Goal: Task Accomplishment & Management: Complete application form

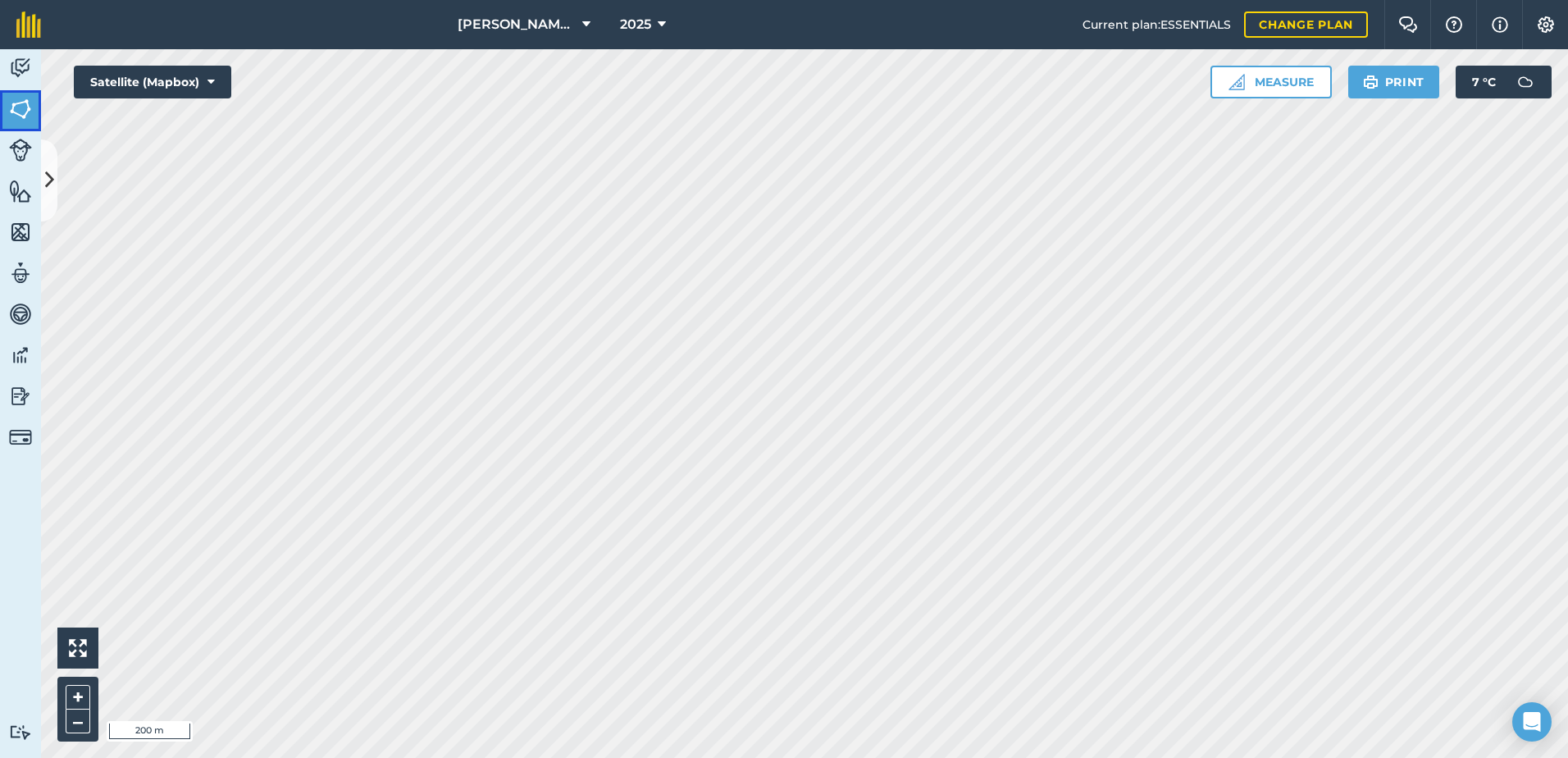
click at [21, 106] on img at bounding box center [20, 109] width 23 height 25
click at [12, 98] on img at bounding box center [20, 109] width 23 height 25
click at [48, 175] on icon at bounding box center [49, 179] width 9 height 29
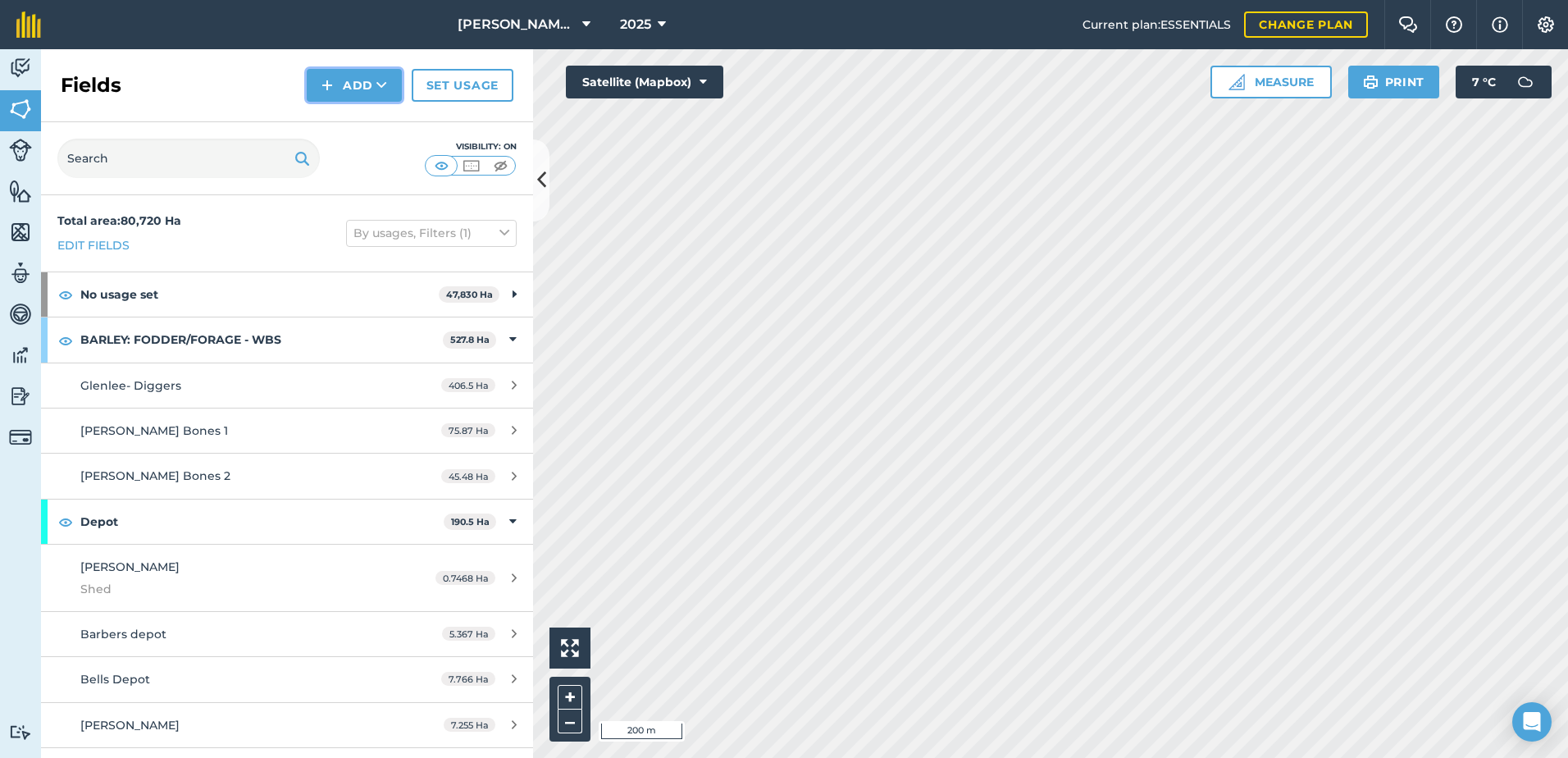
click at [348, 80] on button "Add" at bounding box center [354, 85] width 95 height 33
click at [352, 118] on link "Draw" at bounding box center [354, 122] width 90 height 36
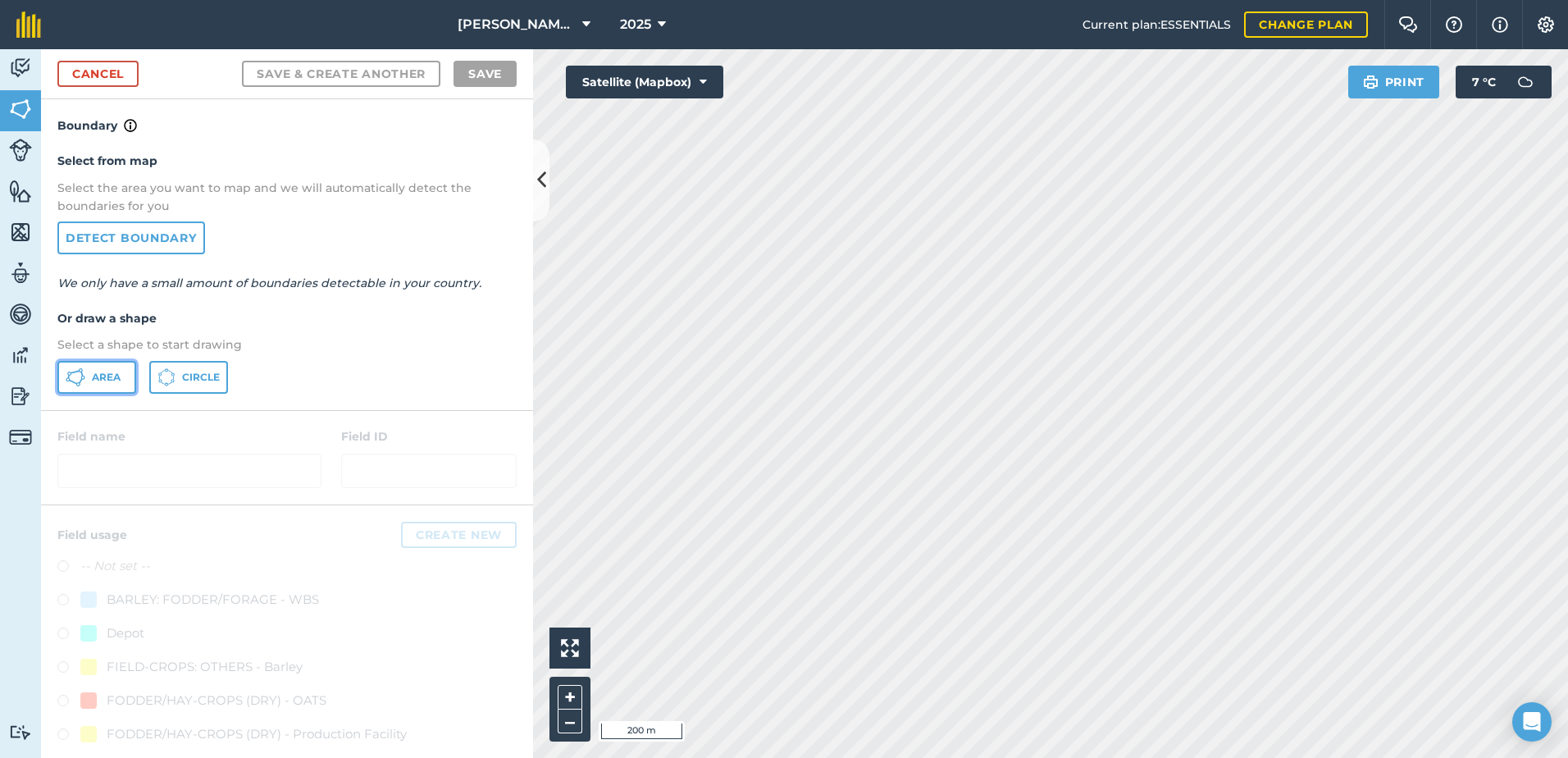
click at [113, 381] on span "Area" at bounding box center [106, 377] width 29 height 13
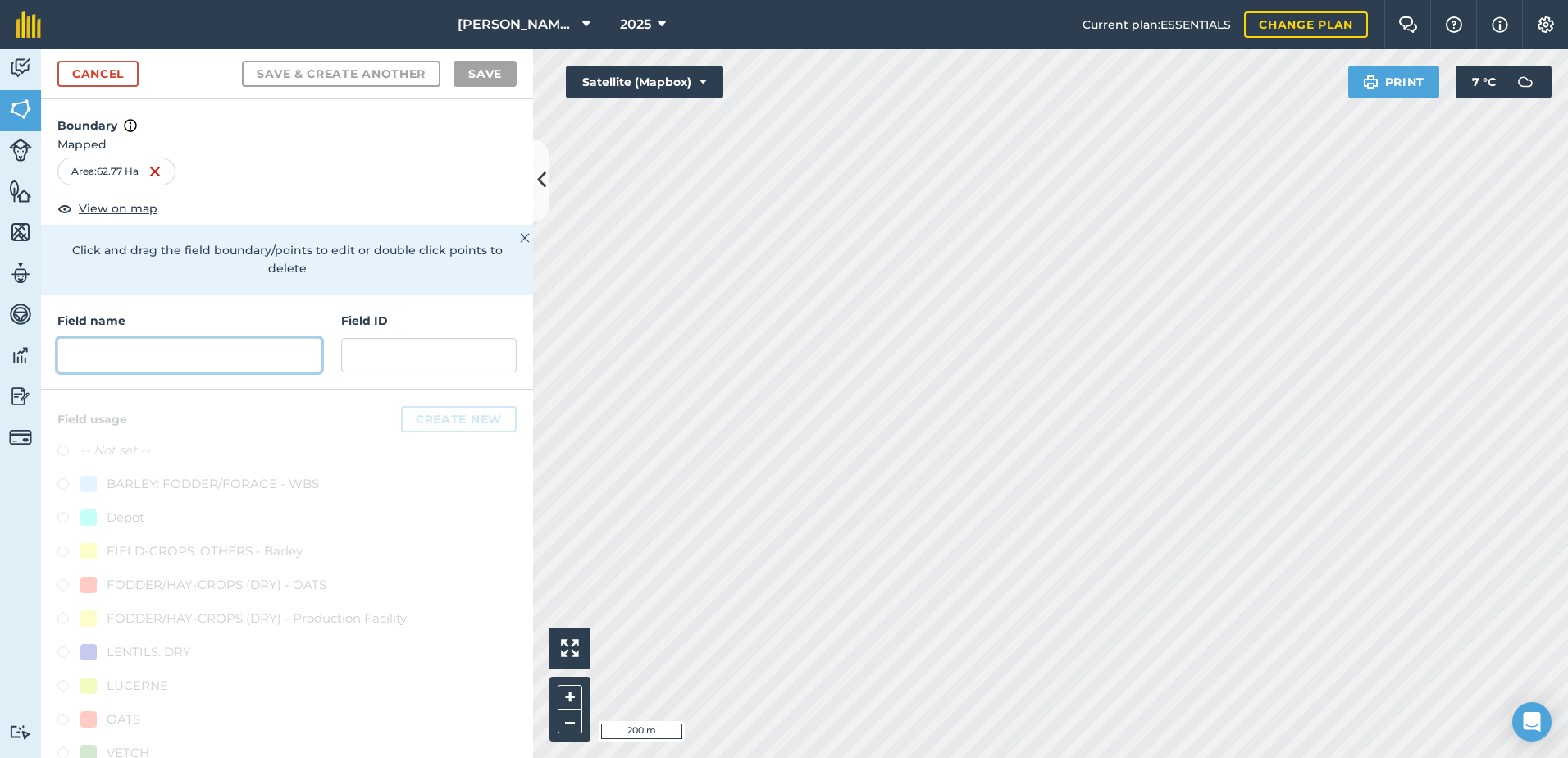
click at [102, 352] on input "text" at bounding box center [189, 355] width 264 height 35
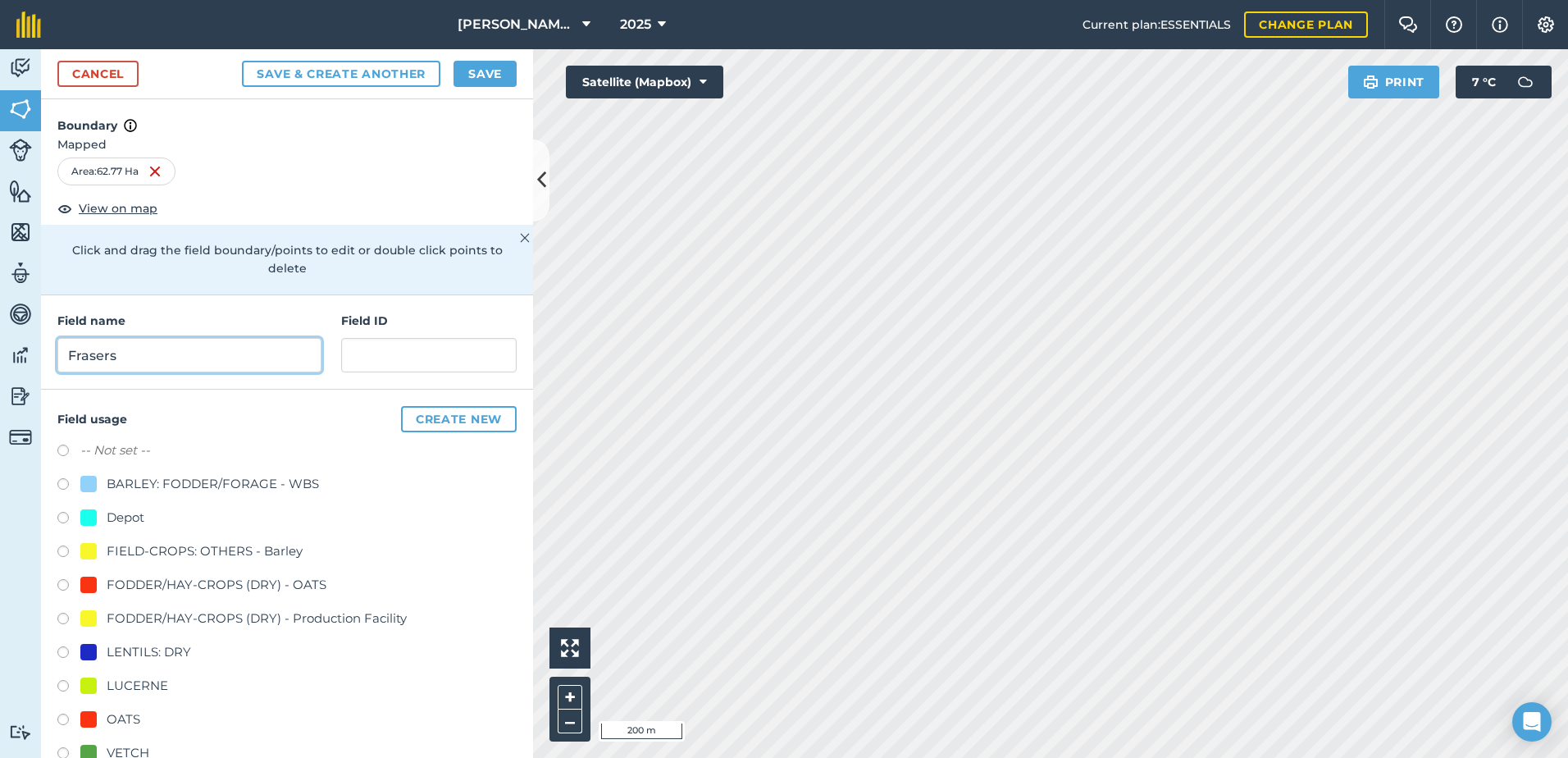
type input "Frasers"
click at [368, 355] on input "text" at bounding box center [428, 355] width 175 height 35
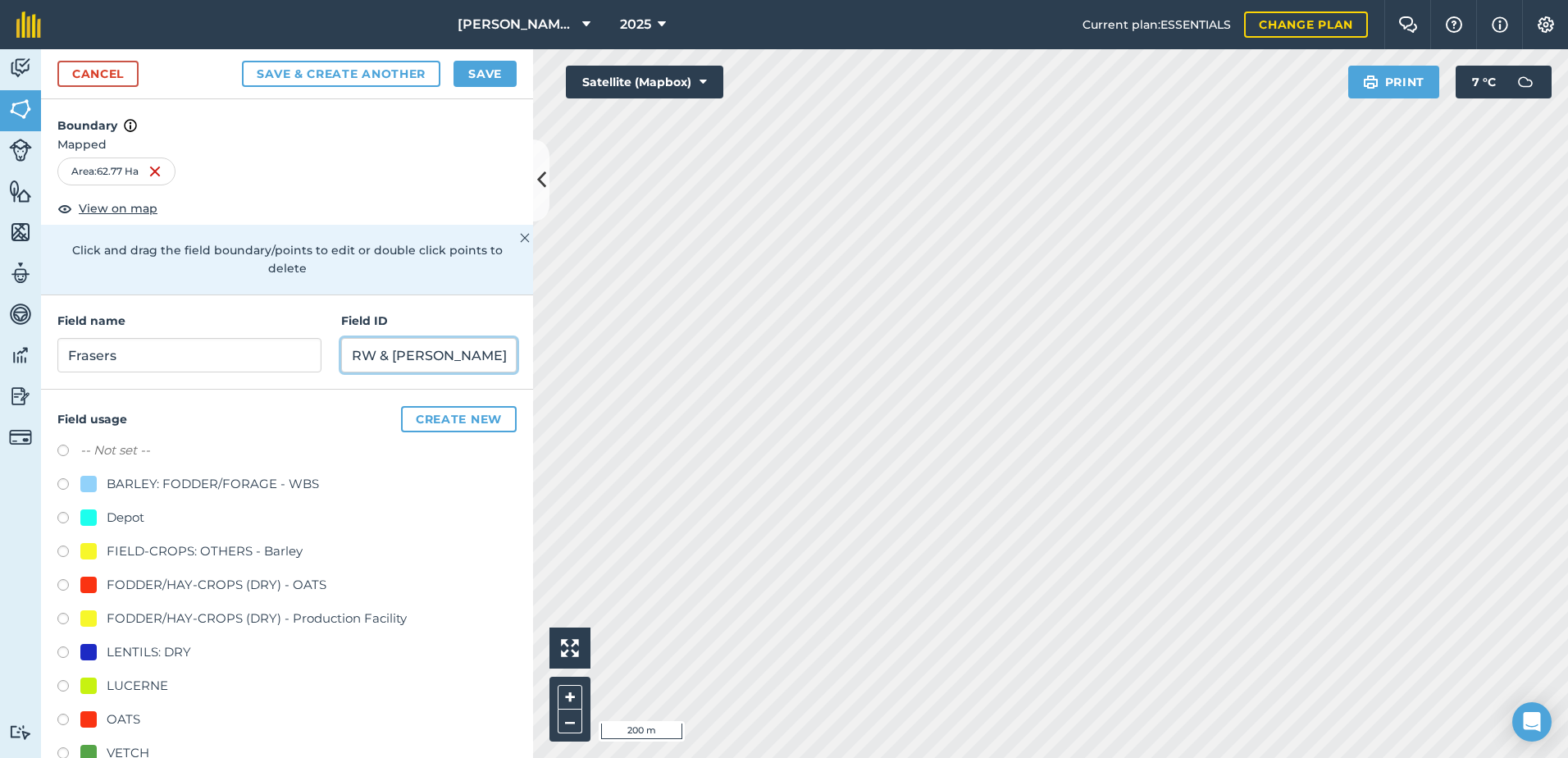
type input "RW & [PERSON_NAME]"
click at [86, 719] on div at bounding box center [88, 719] width 17 height 17
radio input "true"
click at [477, 69] on button "Save" at bounding box center [485, 73] width 63 height 27
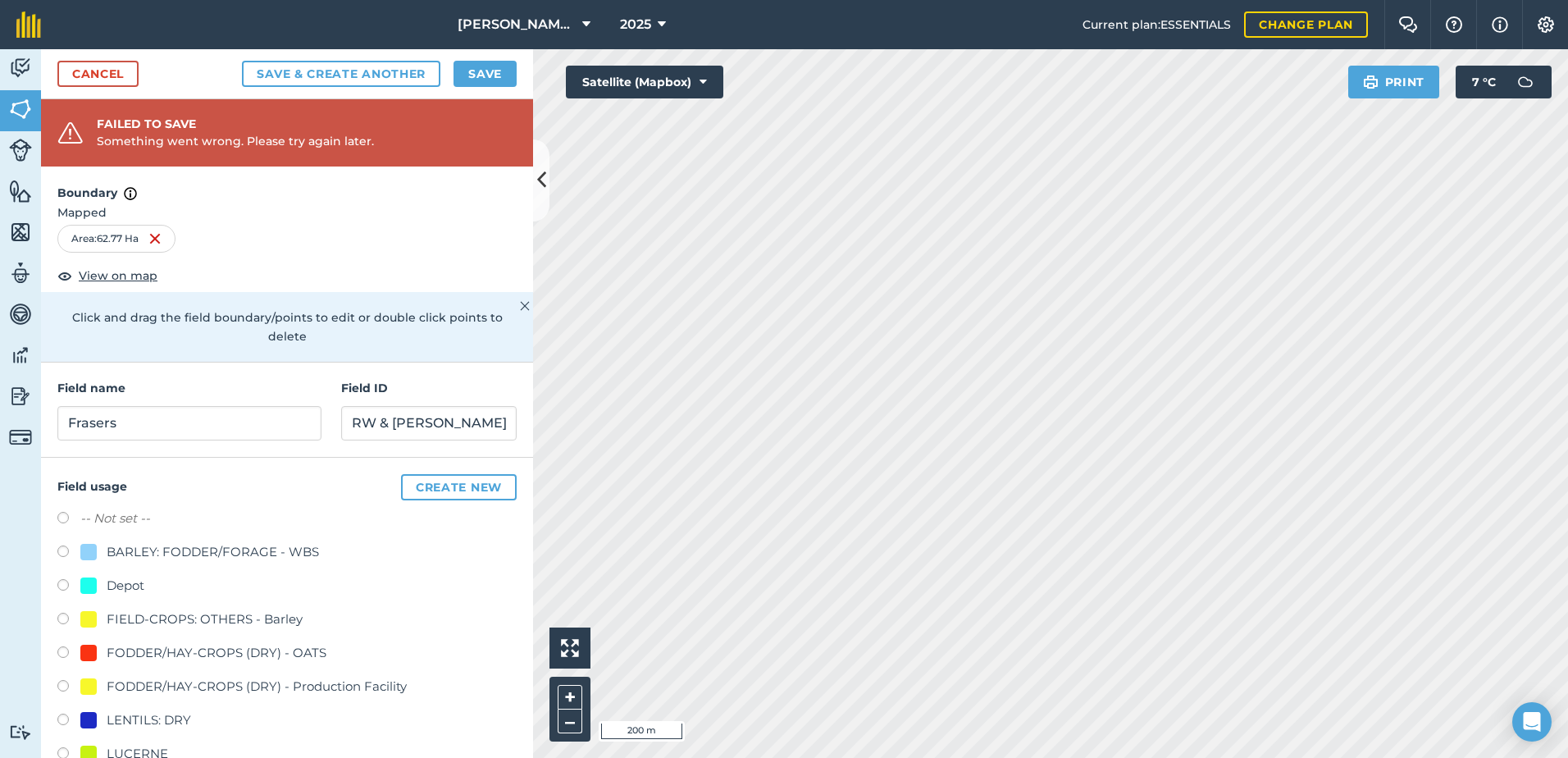
click at [397, 132] on div "Failed to save Something went wrong. Please try again later." at bounding box center [286, 133] width 492 height 67
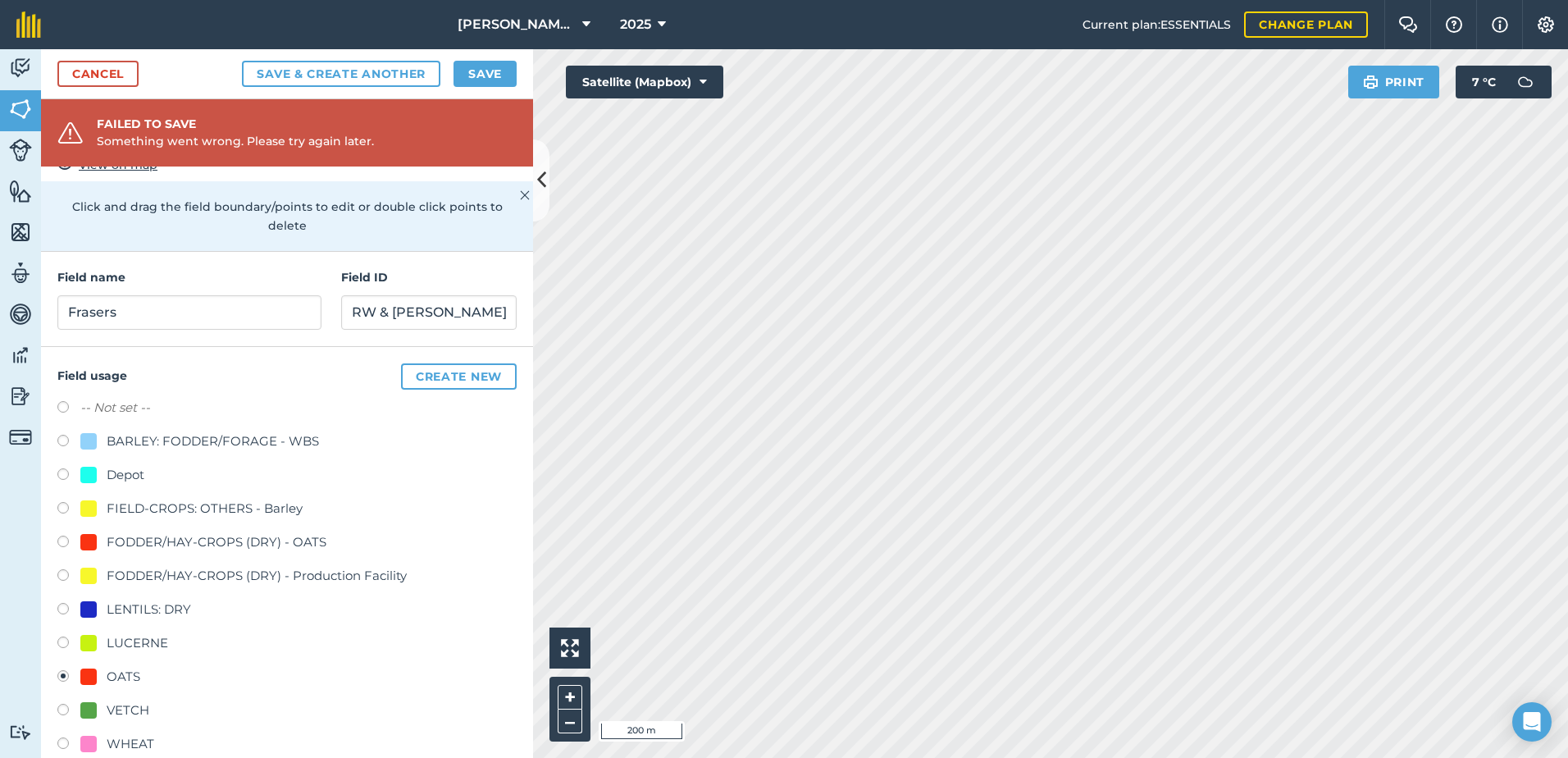
scroll to position [137, 0]
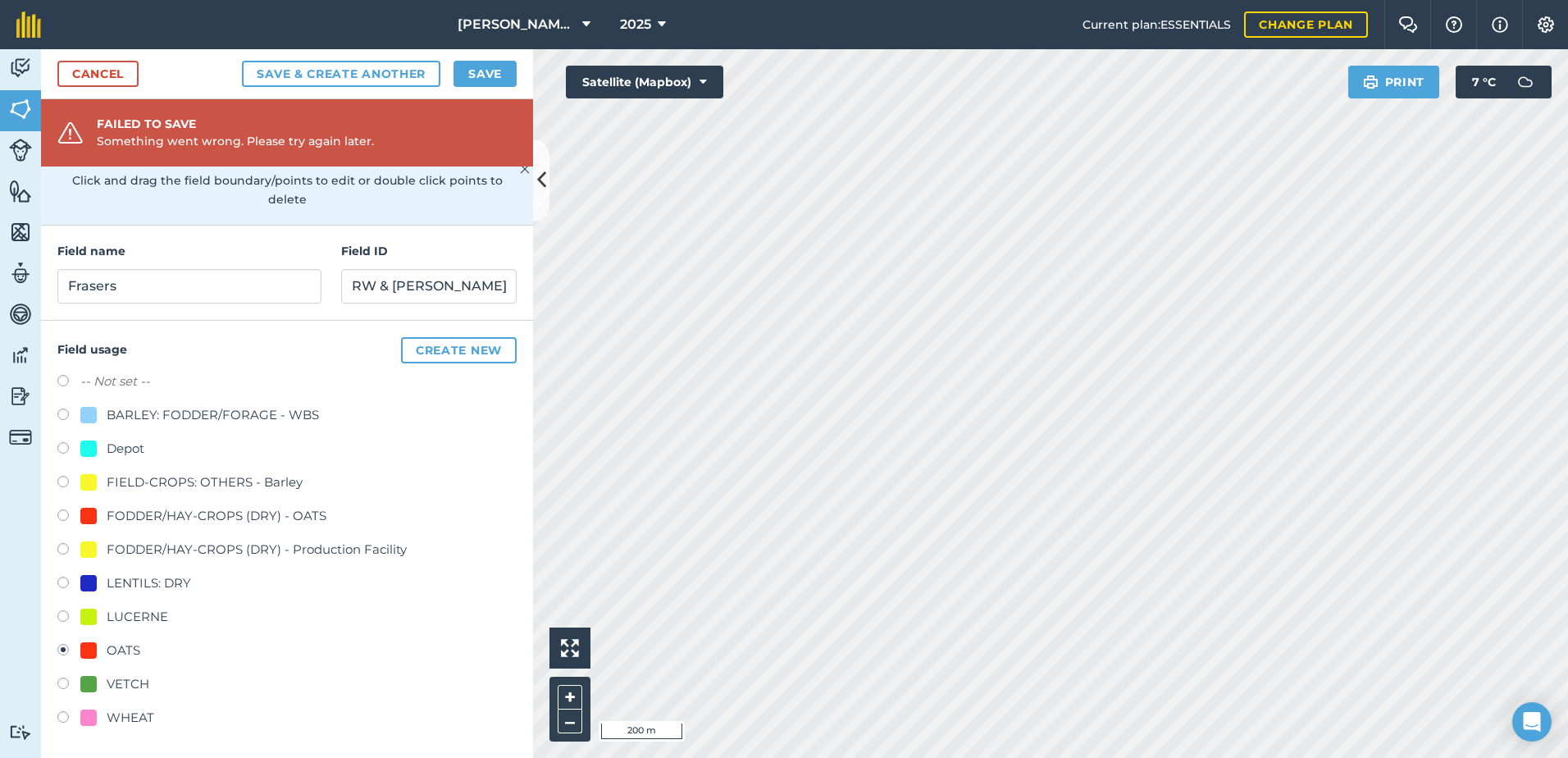
click at [520, 151] on div "Failed to save Something went wrong. Please try again later." at bounding box center [286, 133] width 492 height 67
click at [386, 151] on div "Failed to save Something went wrong. Please try again later." at bounding box center [286, 133] width 492 height 67
click at [66, 130] on img at bounding box center [70, 133] width 27 height 25
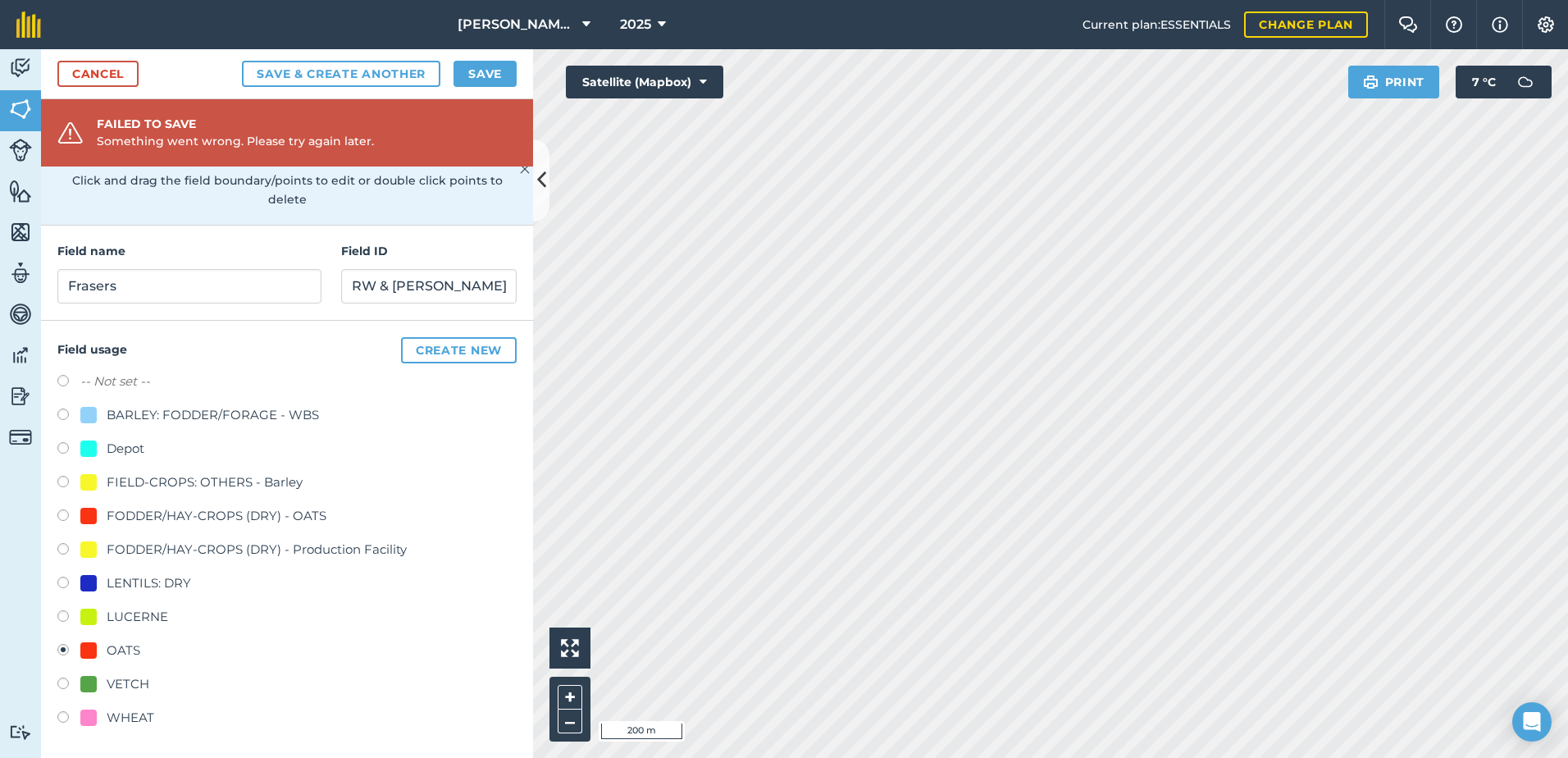
click at [66, 130] on img at bounding box center [70, 133] width 27 height 25
click at [125, 78] on link "Cancel" at bounding box center [98, 73] width 81 height 27
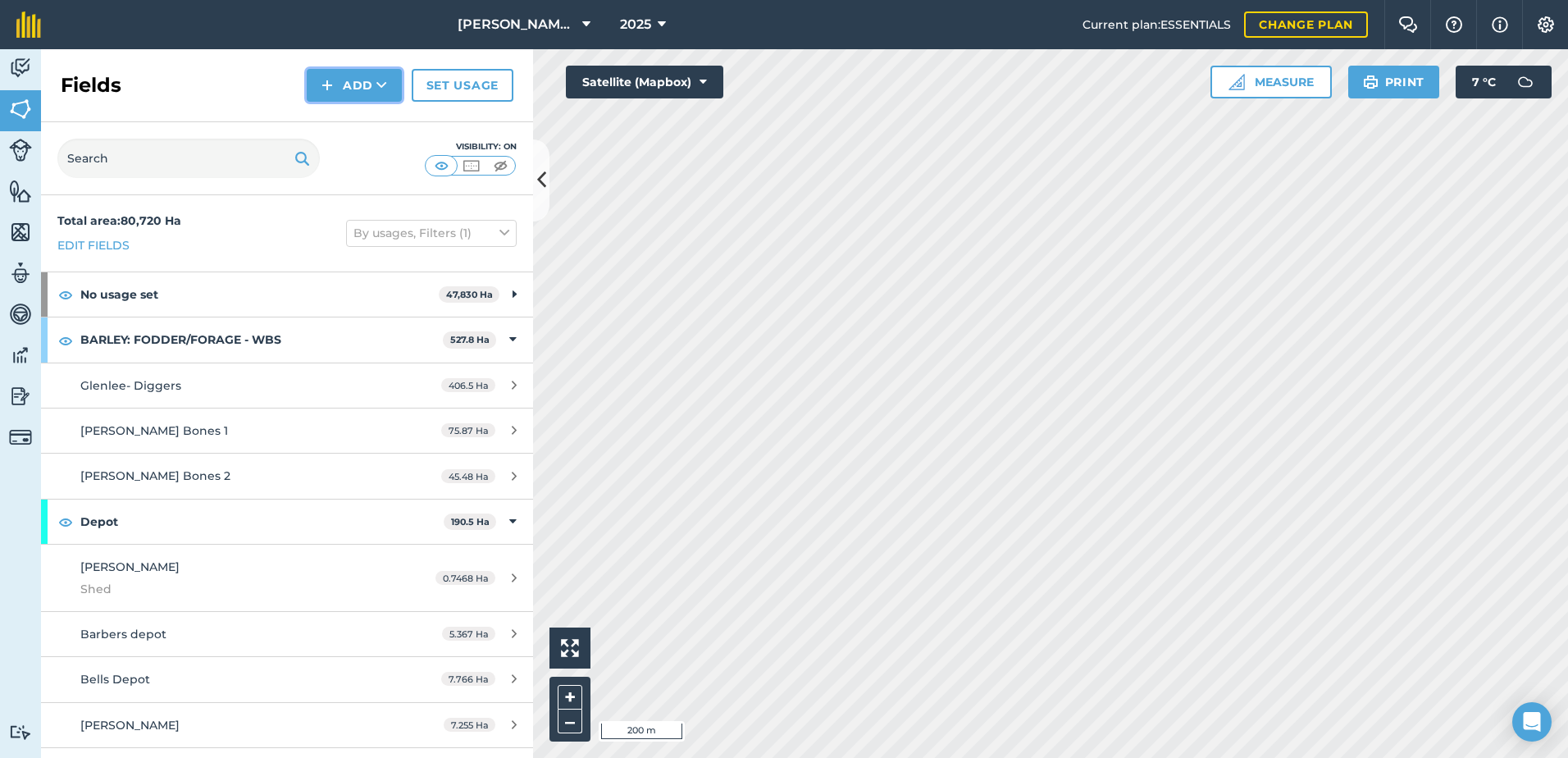
click at [384, 88] on icon at bounding box center [382, 85] width 11 height 17
click at [355, 113] on link "Draw" at bounding box center [354, 122] width 90 height 36
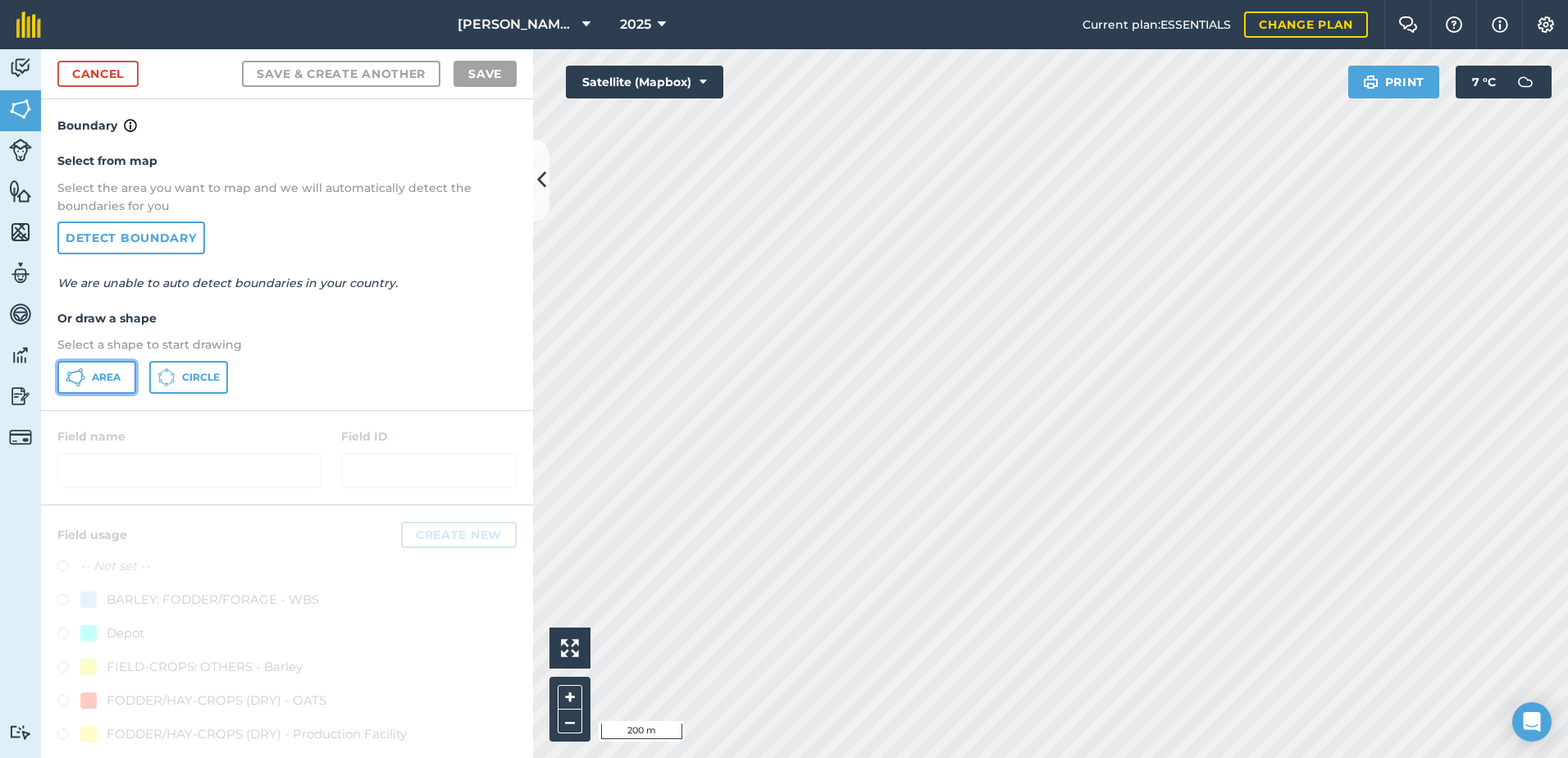
click at [103, 377] on span "Area" at bounding box center [106, 377] width 29 height 13
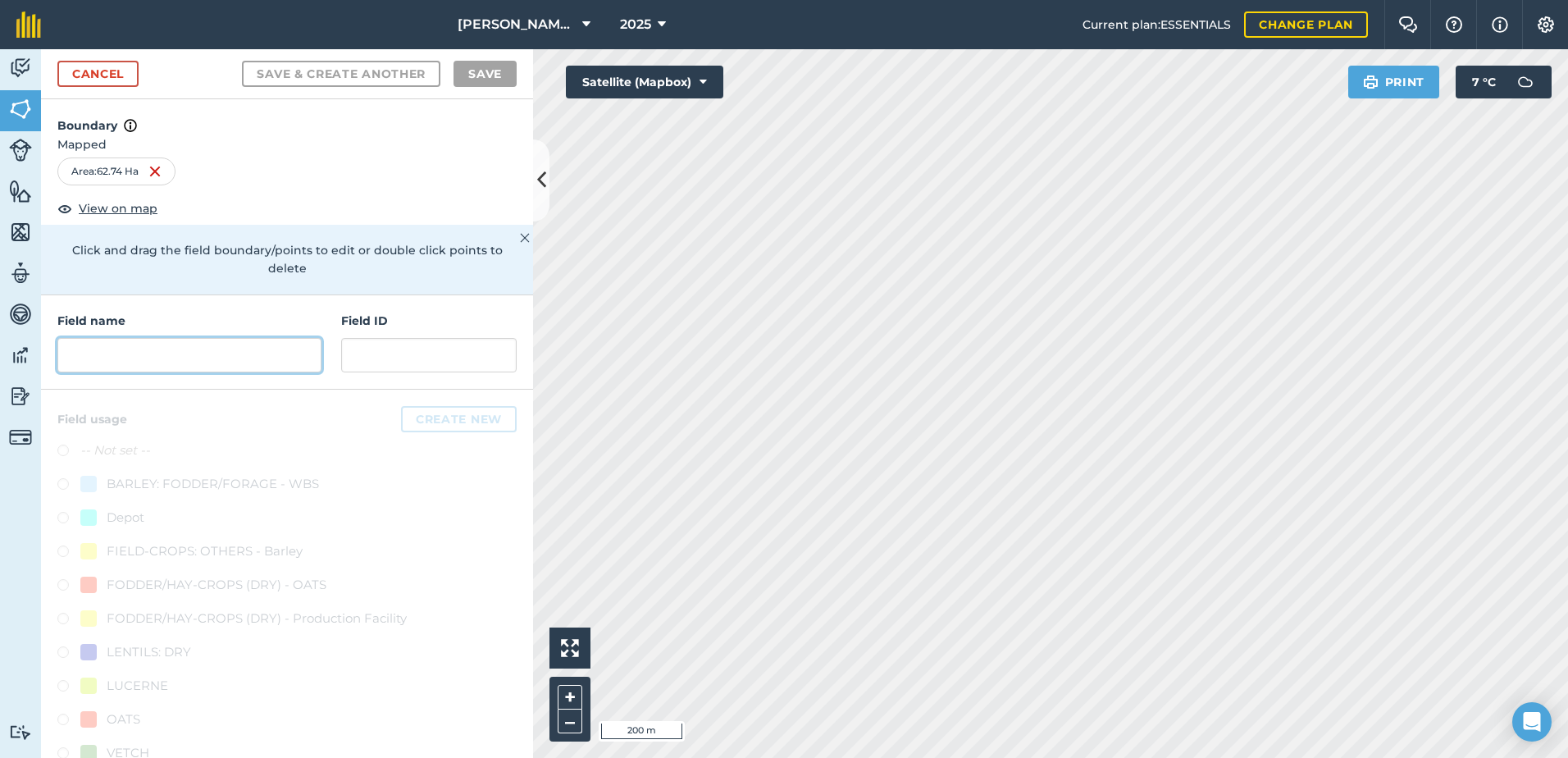
click at [126, 358] on input "text" at bounding box center [189, 355] width 264 height 35
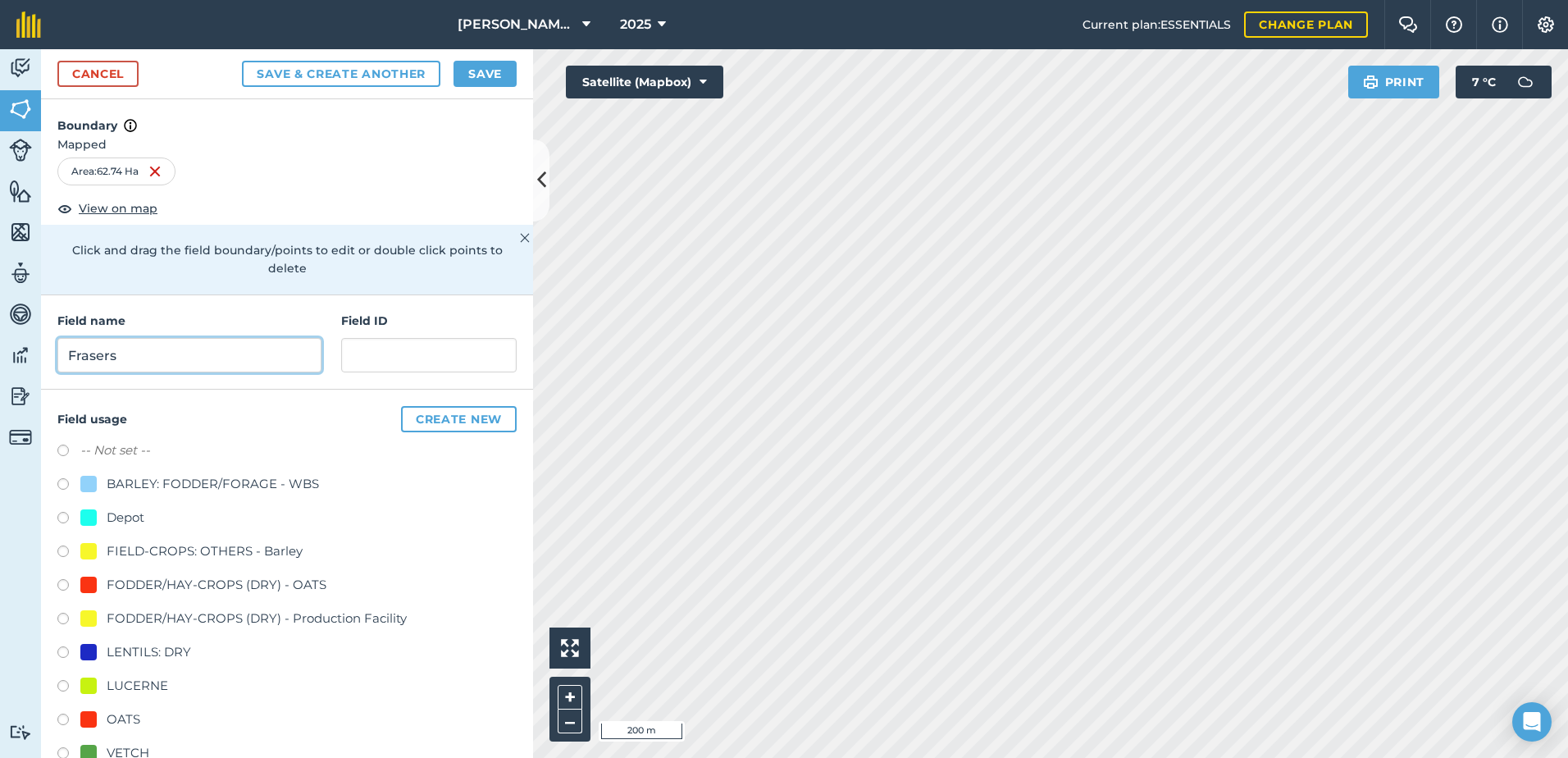
type input "Frasers"
click at [381, 352] on input "text" at bounding box center [428, 355] width 175 height 35
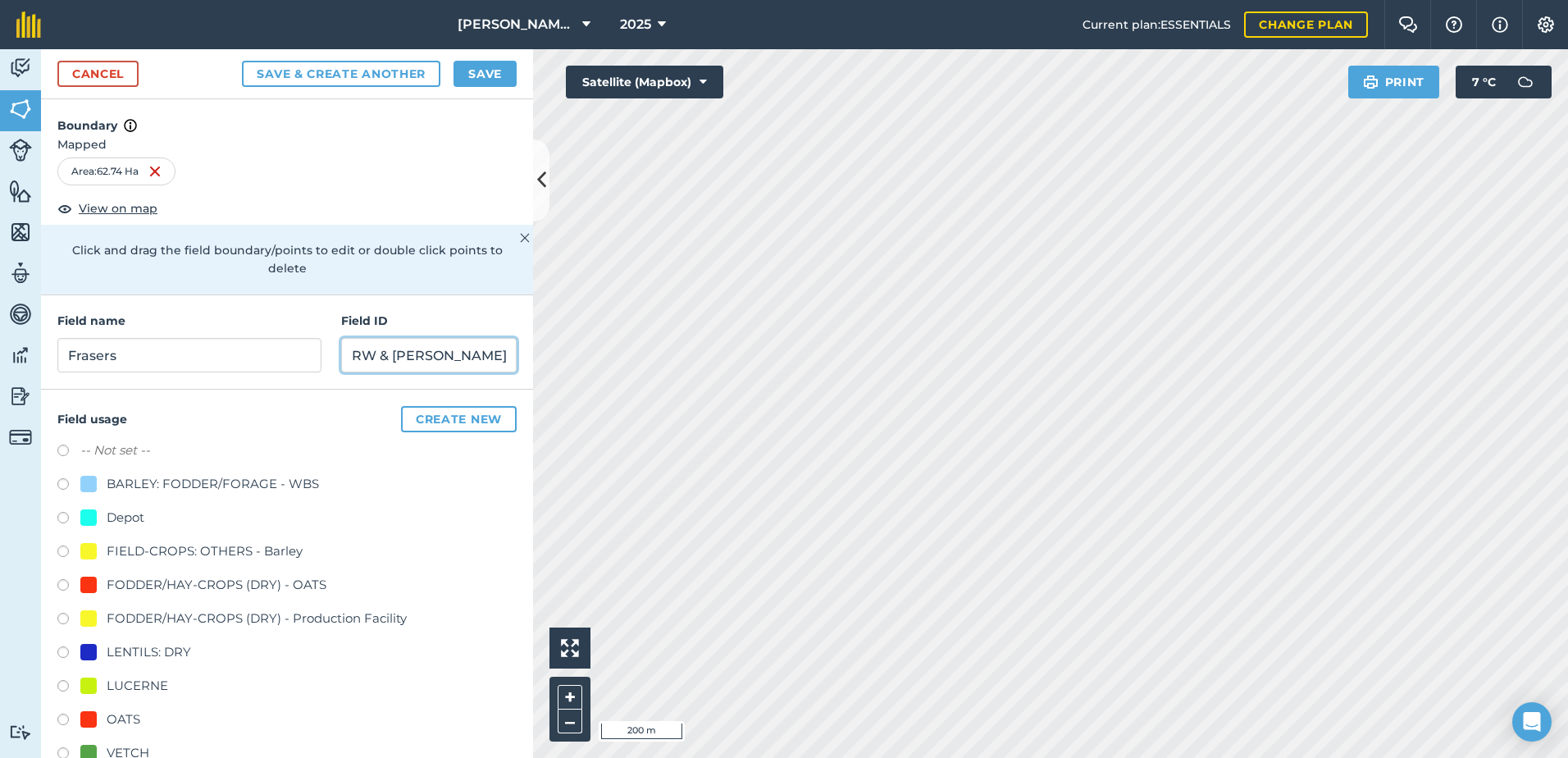
type input "RW & [PERSON_NAME]"
click at [89, 718] on div at bounding box center [88, 719] width 17 height 17
radio input "true"
click at [483, 71] on button "Save" at bounding box center [485, 73] width 63 height 27
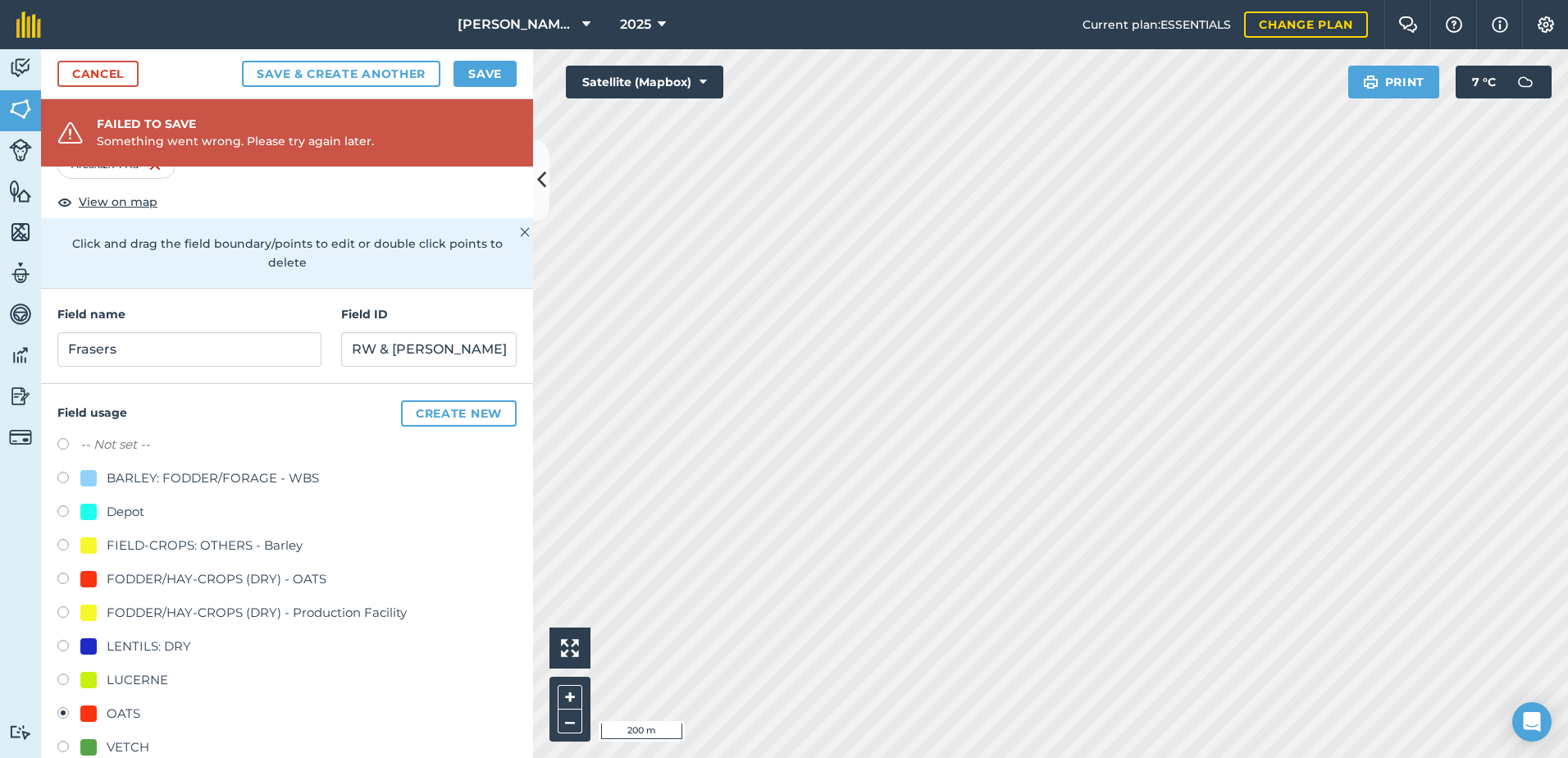
scroll to position [55, 0]
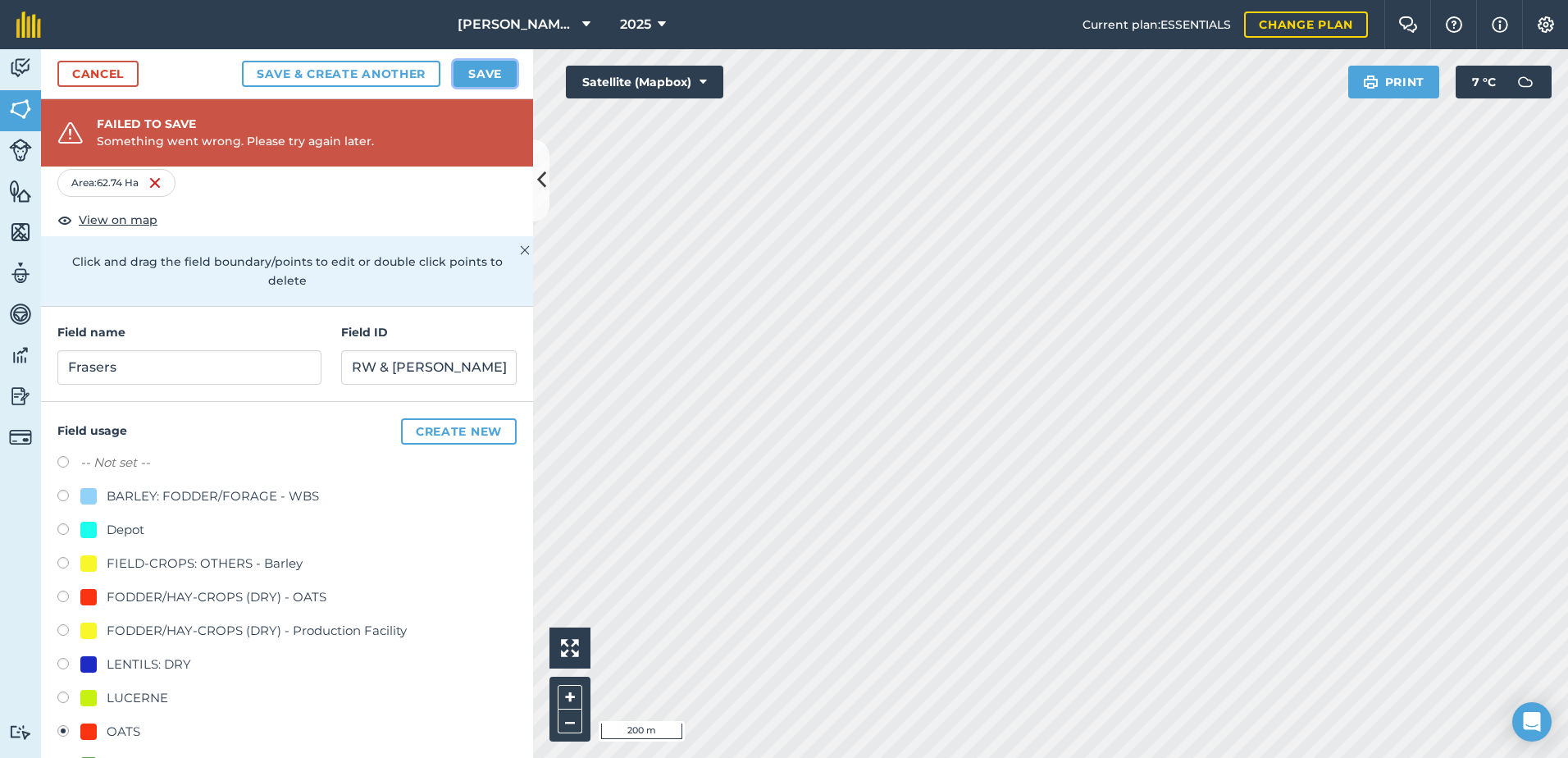
click at [480, 76] on button "Save" at bounding box center [485, 73] width 63 height 27
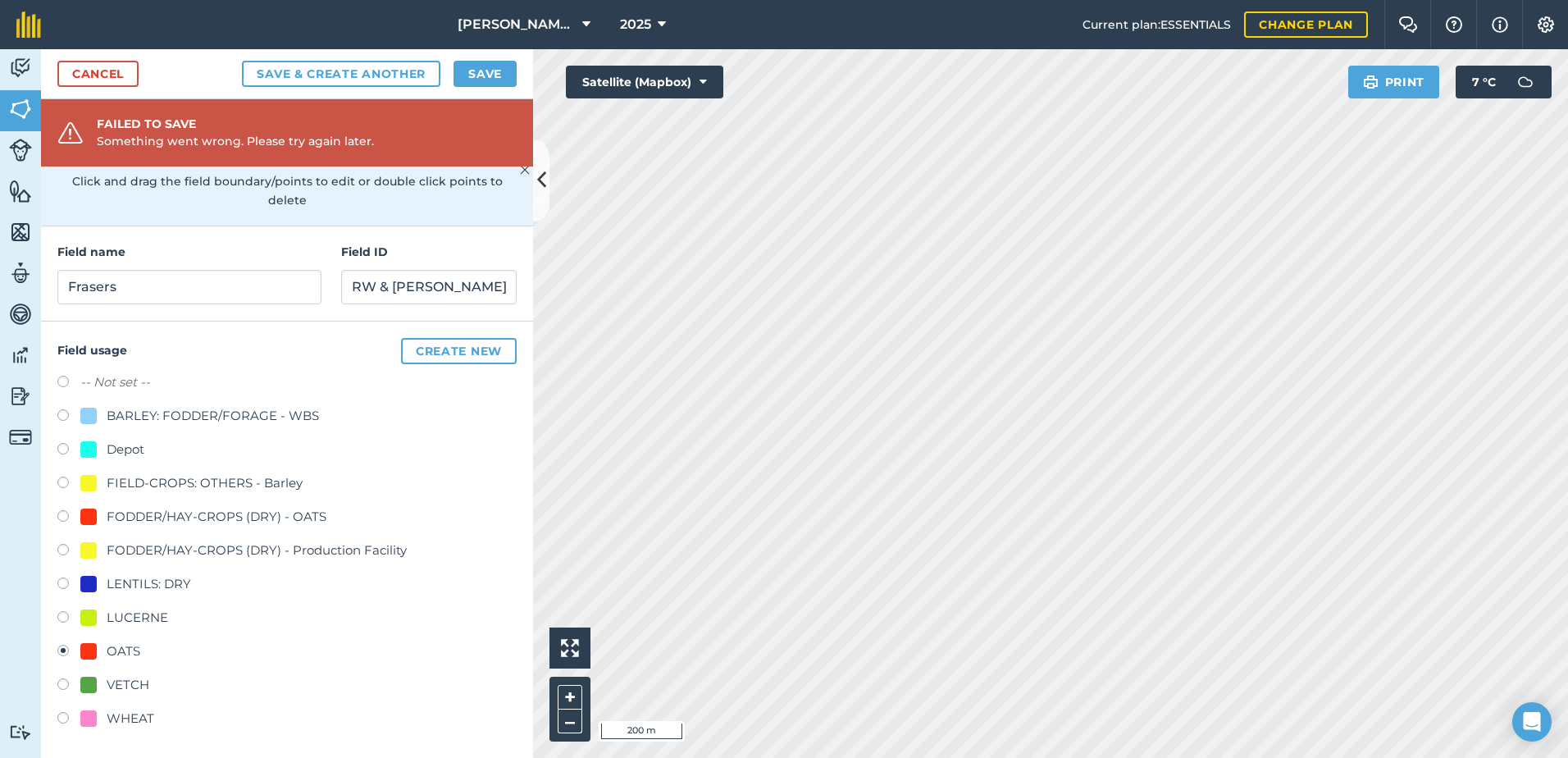
scroll to position [137, 0]
click at [452, 350] on button "Create new" at bounding box center [458, 350] width 116 height 27
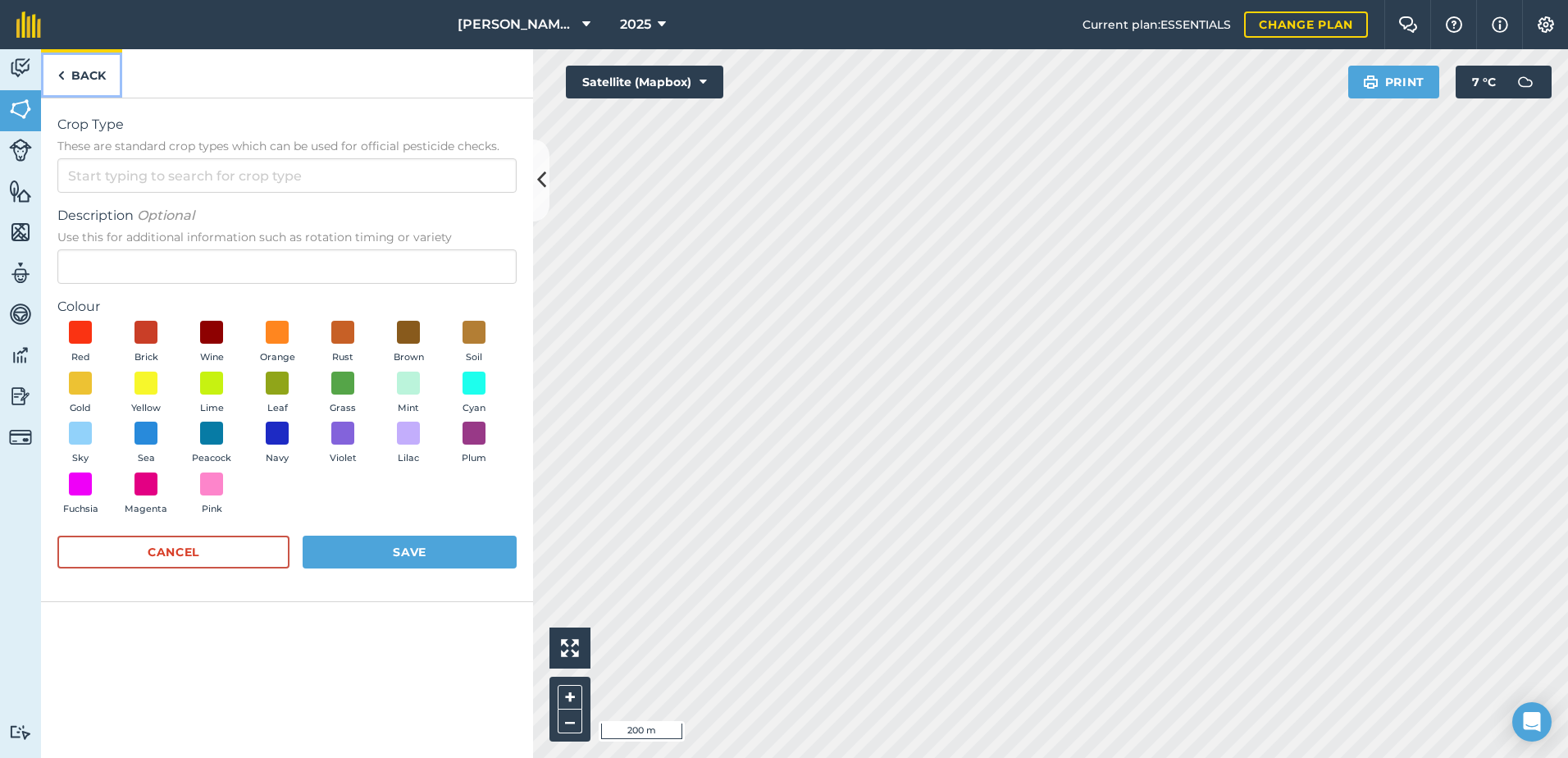
click at [63, 74] on img at bounding box center [60, 75] width 7 height 20
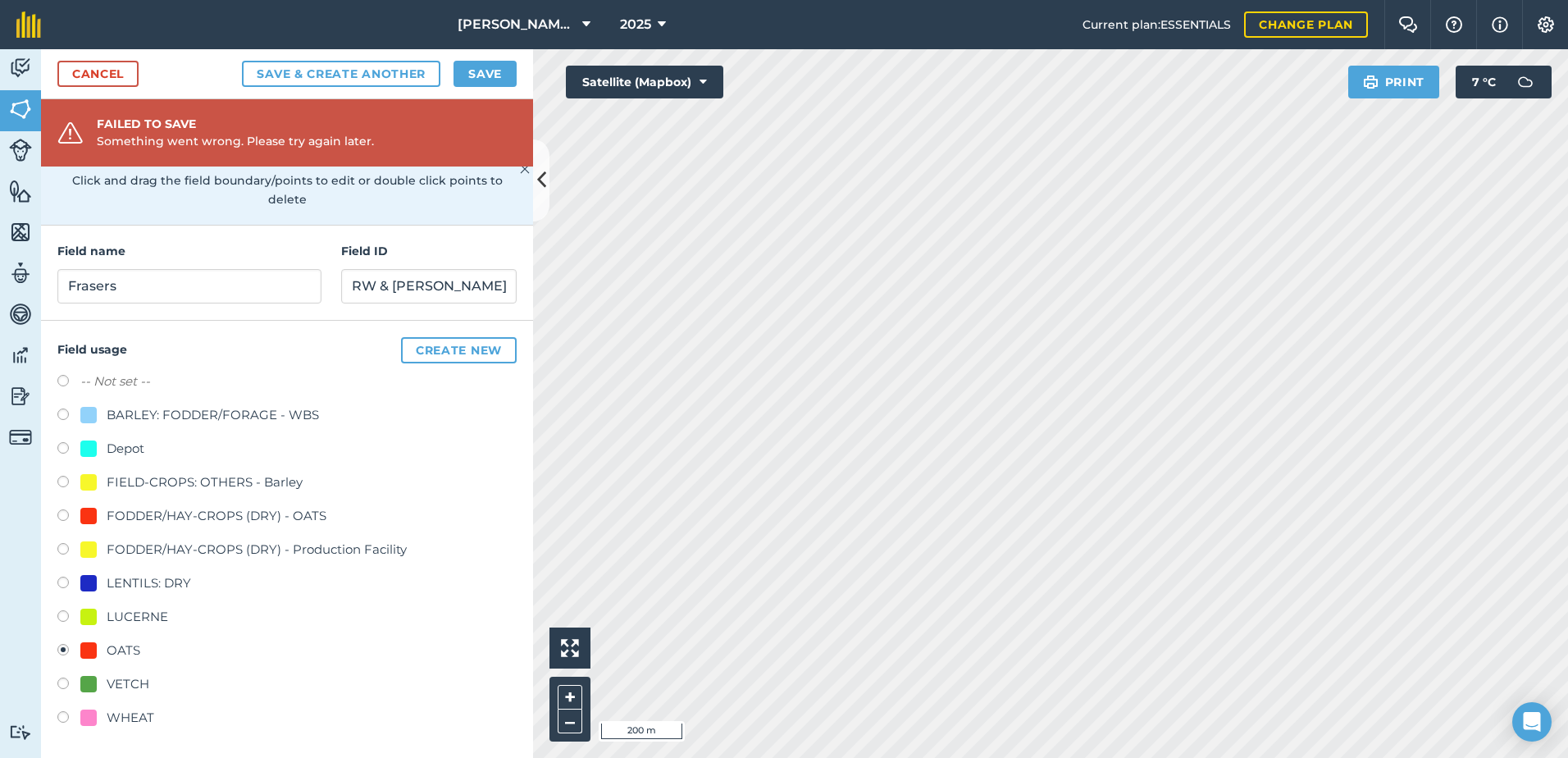
click at [62, 650] on label at bounding box center [68, 652] width 23 height 17
click at [84, 650] on div at bounding box center [88, 650] width 17 height 17
click at [490, 70] on button "Save" at bounding box center [485, 73] width 63 height 27
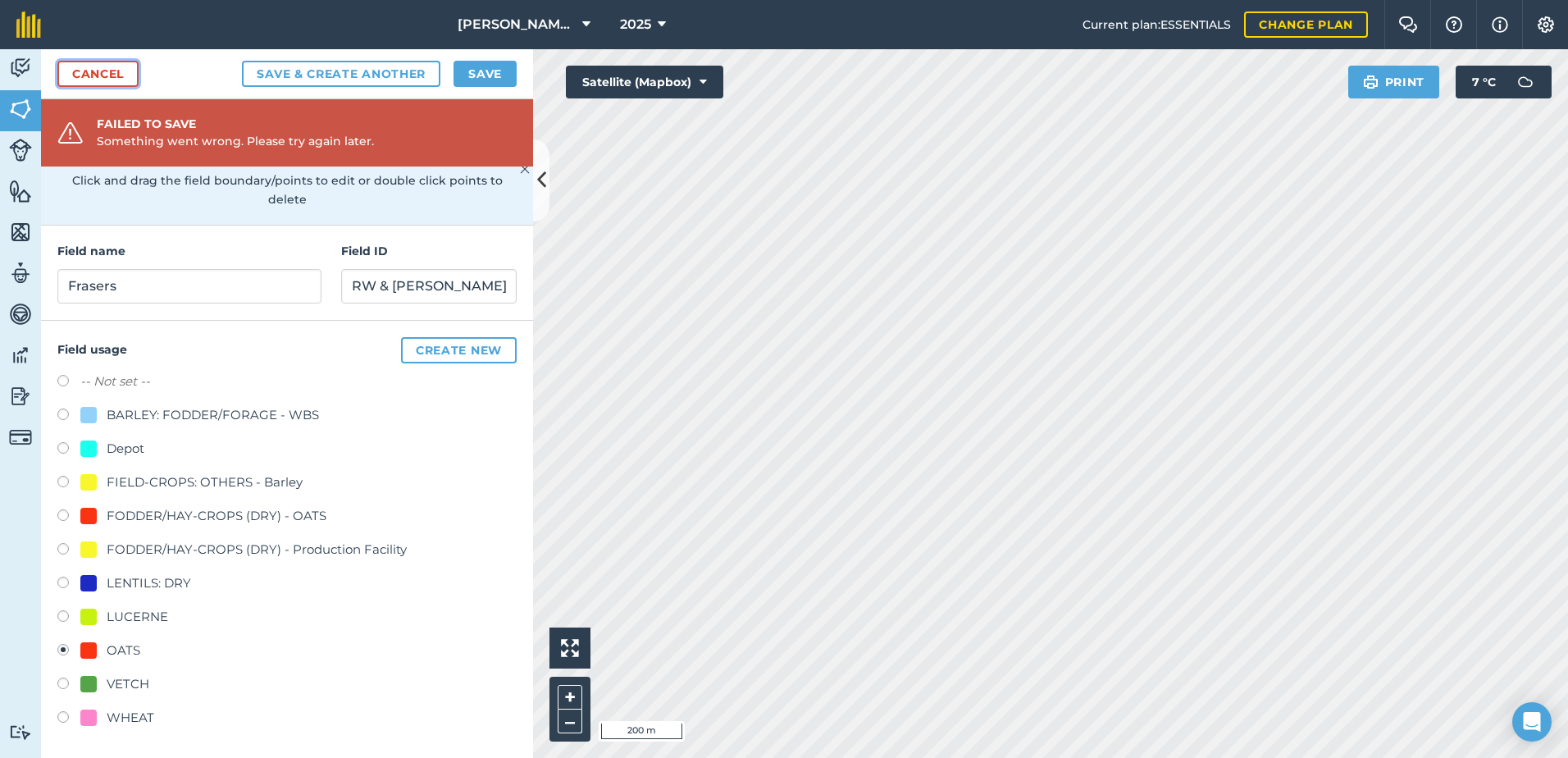
click at [101, 73] on link "Cancel" at bounding box center [98, 73] width 81 height 27
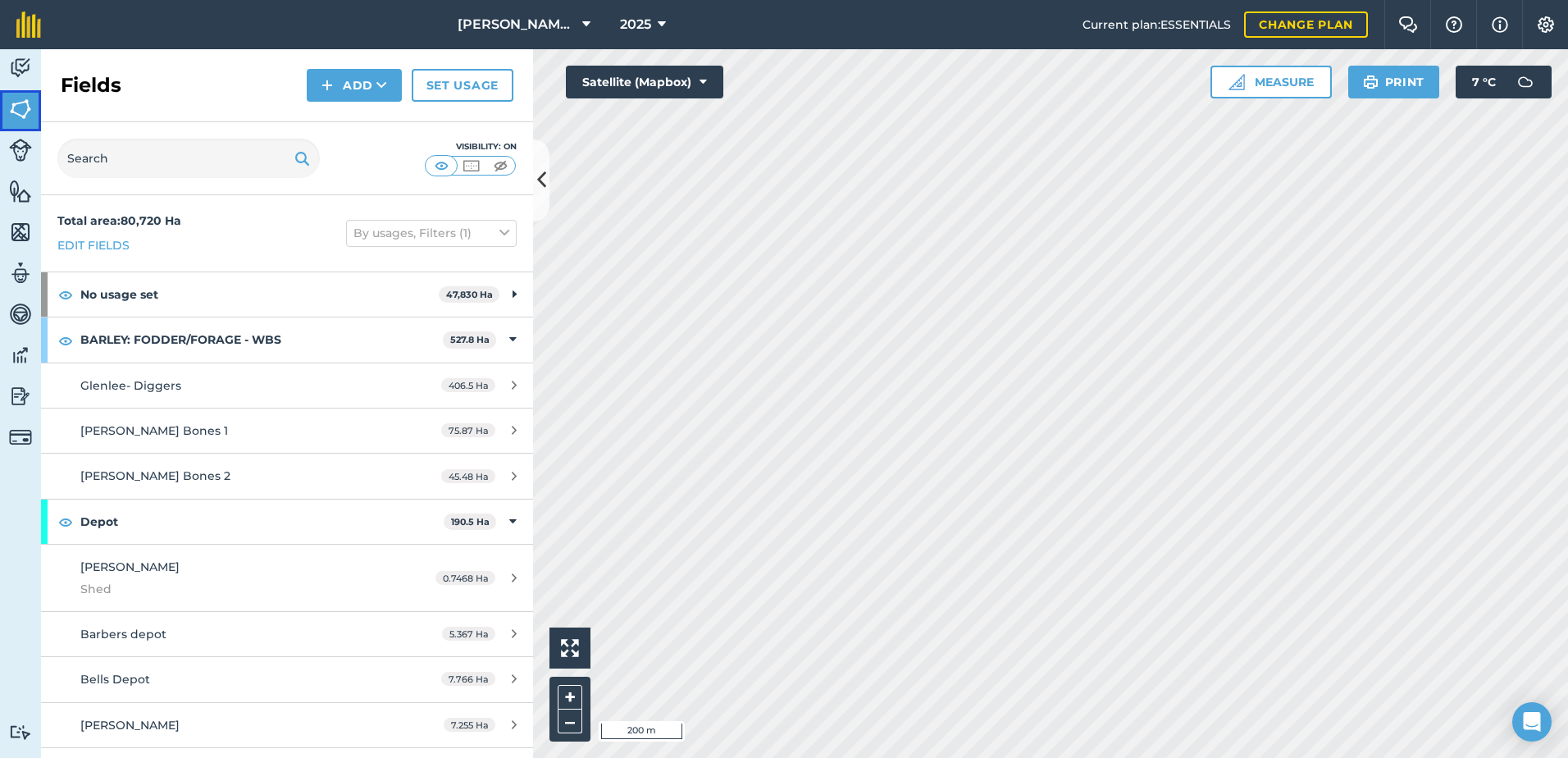
click at [21, 110] on img at bounding box center [20, 109] width 23 height 25
click at [377, 90] on icon at bounding box center [382, 85] width 11 height 17
click at [351, 118] on link "Draw" at bounding box center [354, 122] width 90 height 36
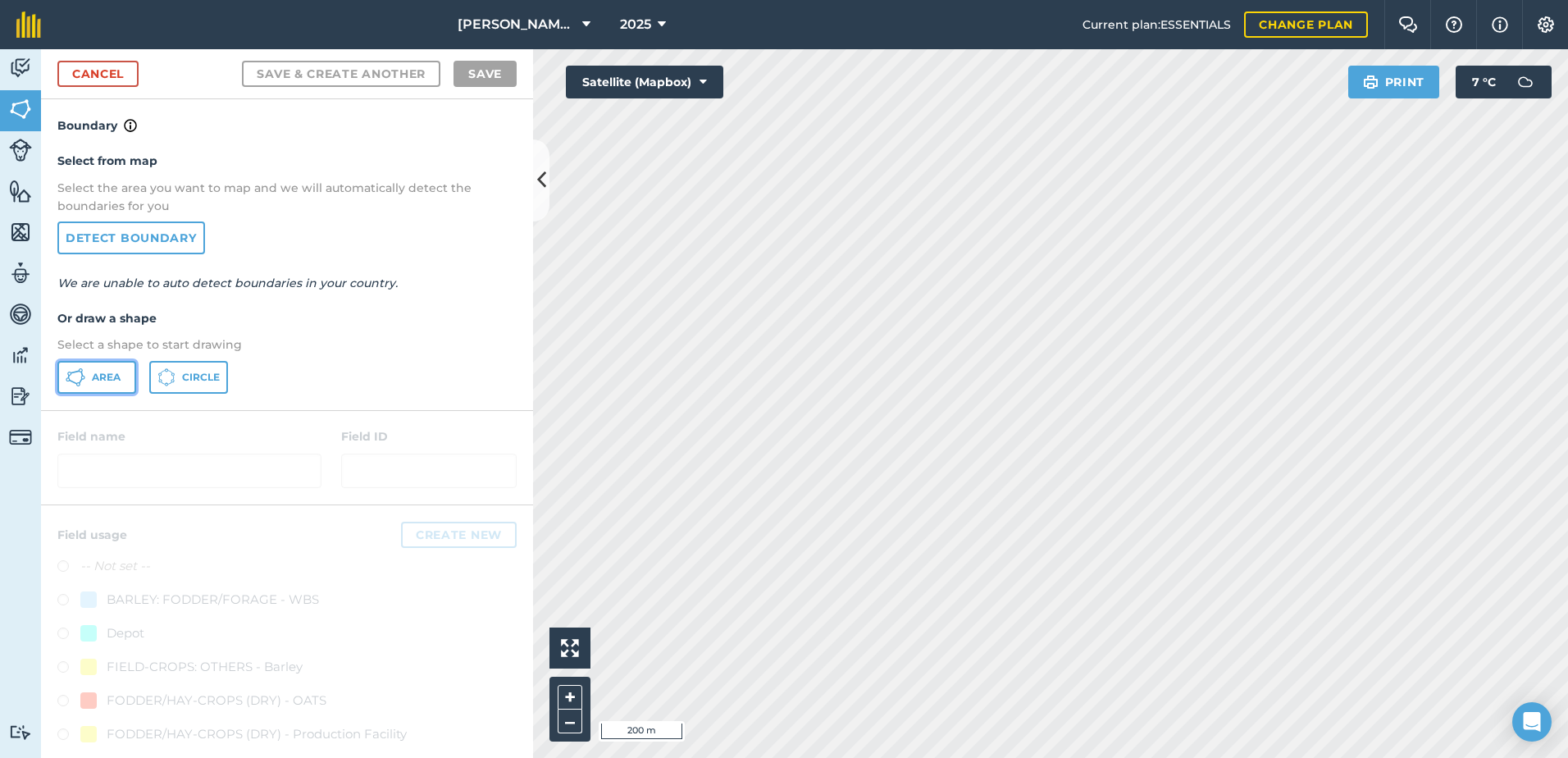
click at [98, 377] on span "Area" at bounding box center [106, 377] width 29 height 13
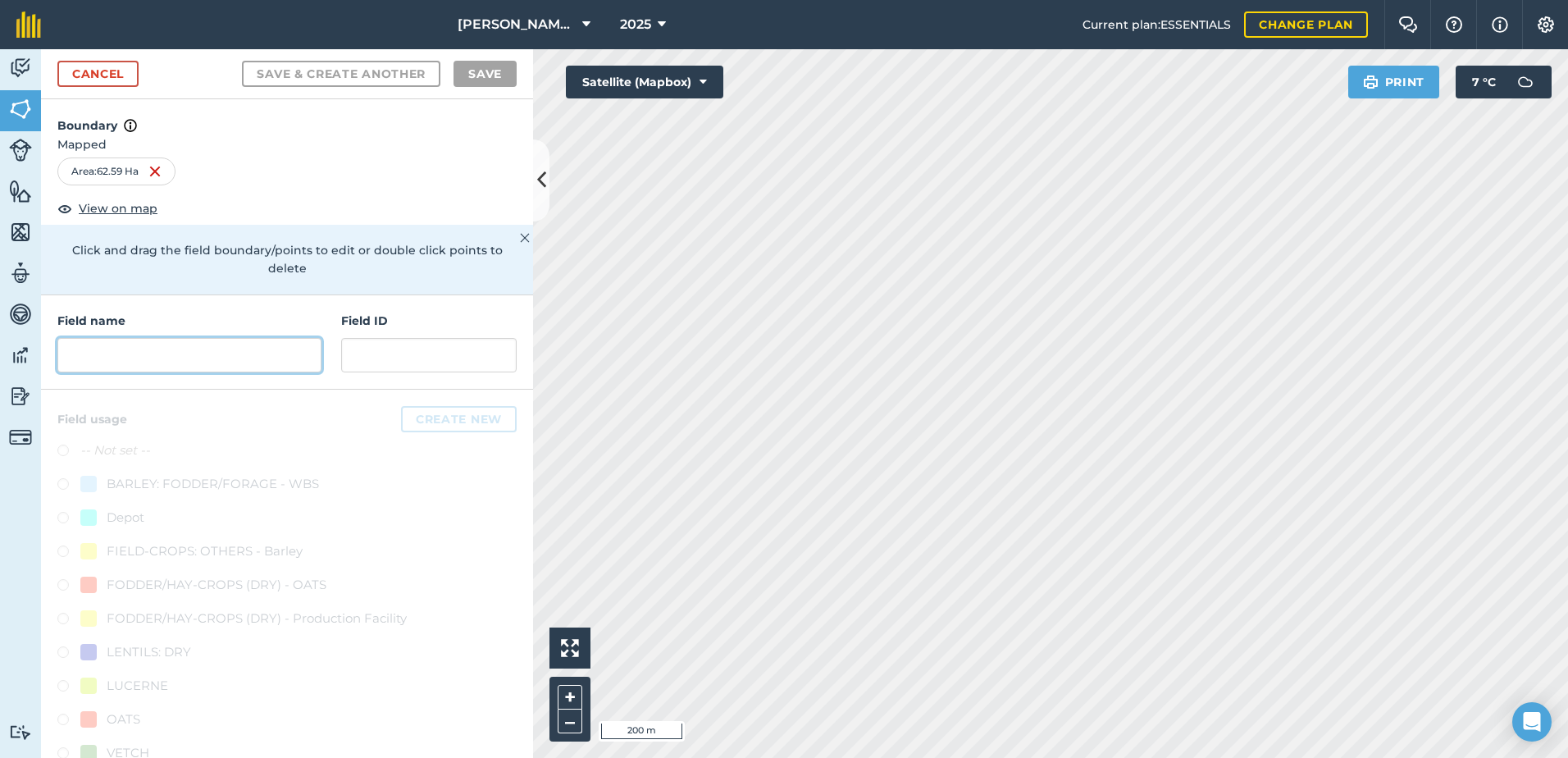
click at [96, 357] on input "text" at bounding box center [189, 355] width 264 height 35
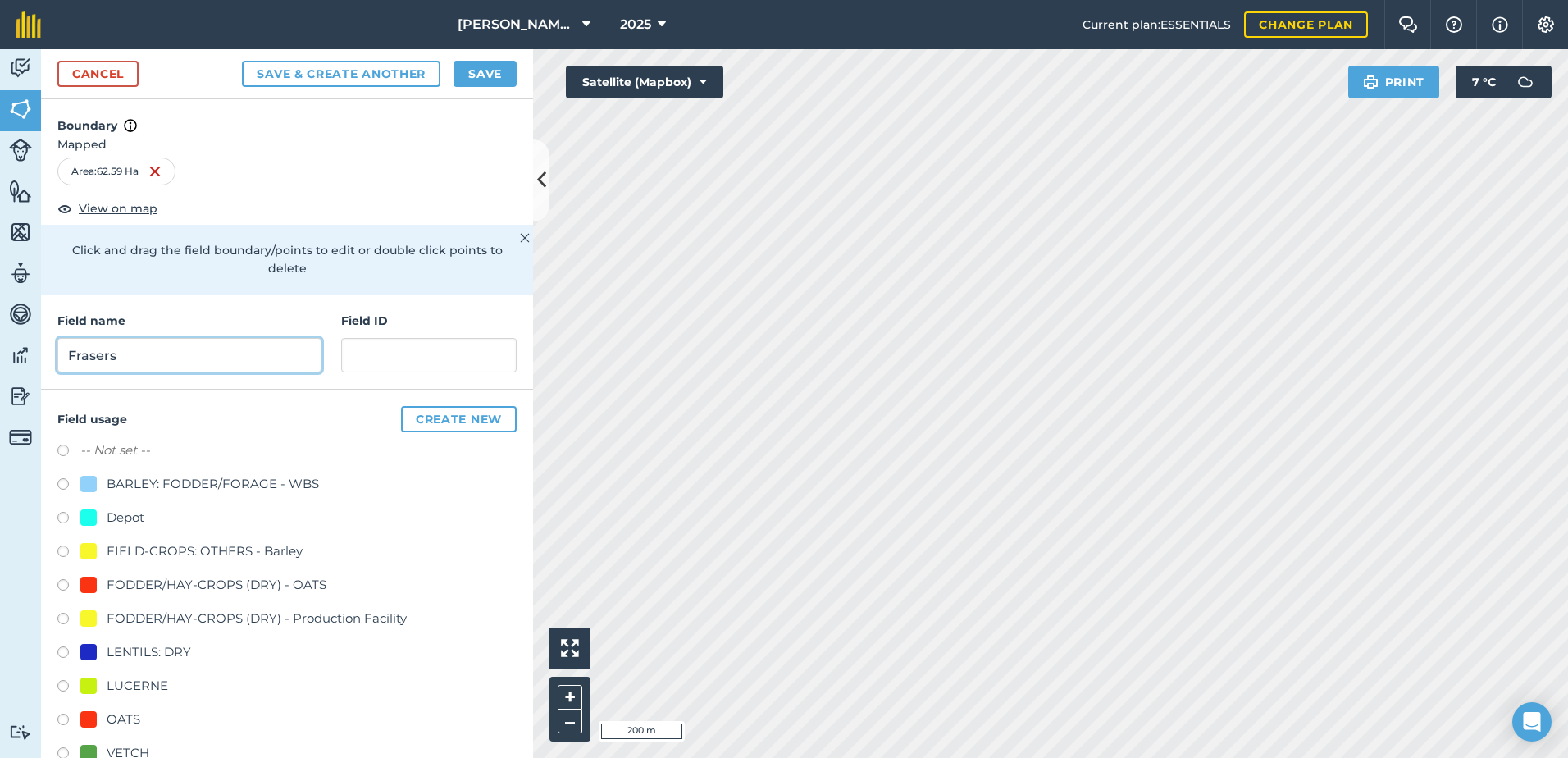
type input "Frasers"
click at [374, 357] on input "text" at bounding box center [428, 355] width 175 height 35
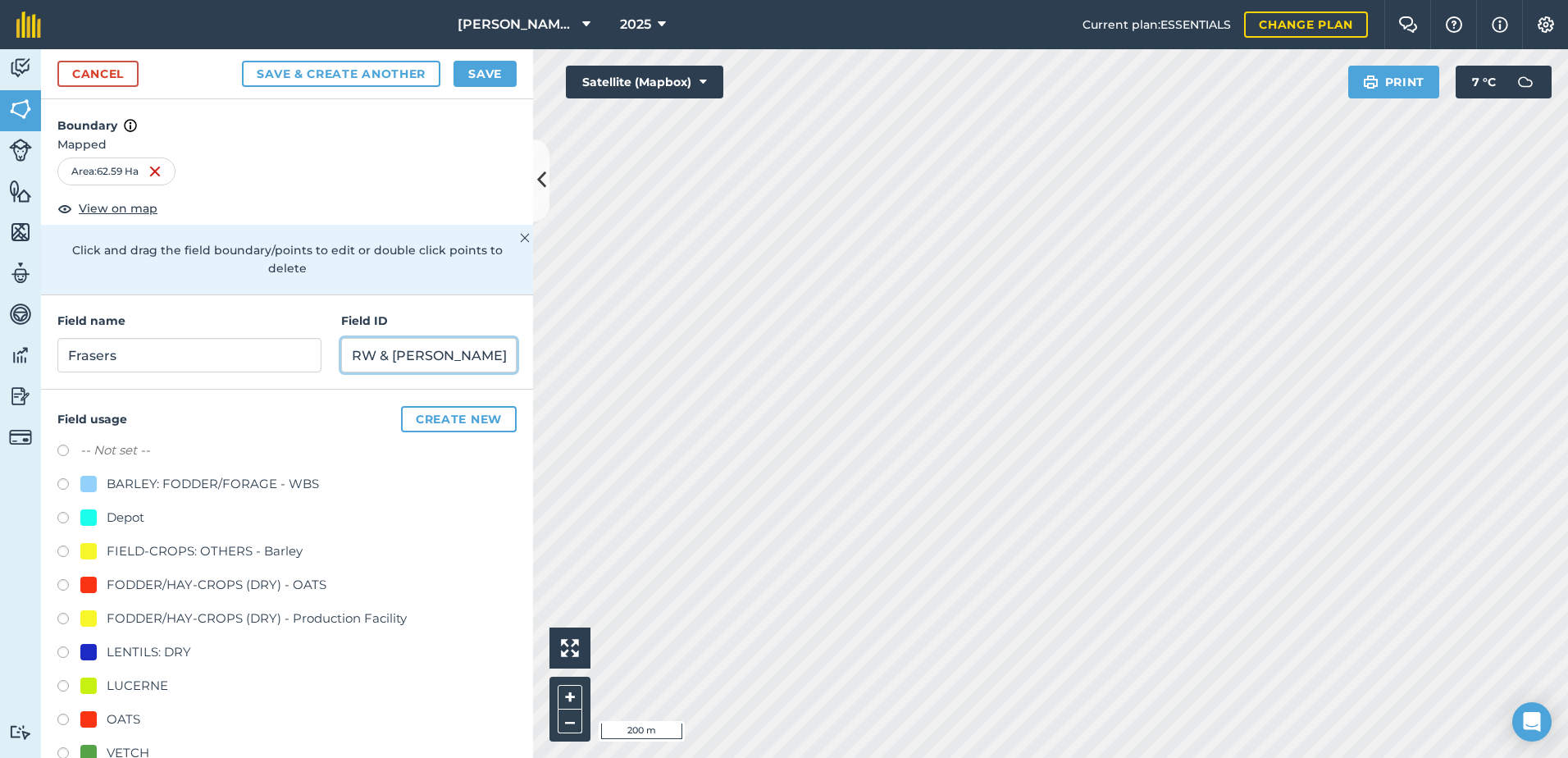
type input "RW & [PERSON_NAME]"
click at [63, 721] on label at bounding box center [68, 721] width 23 height 17
radio input "true"
click at [89, 723] on div at bounding box center [88, 719] width 17 height 17
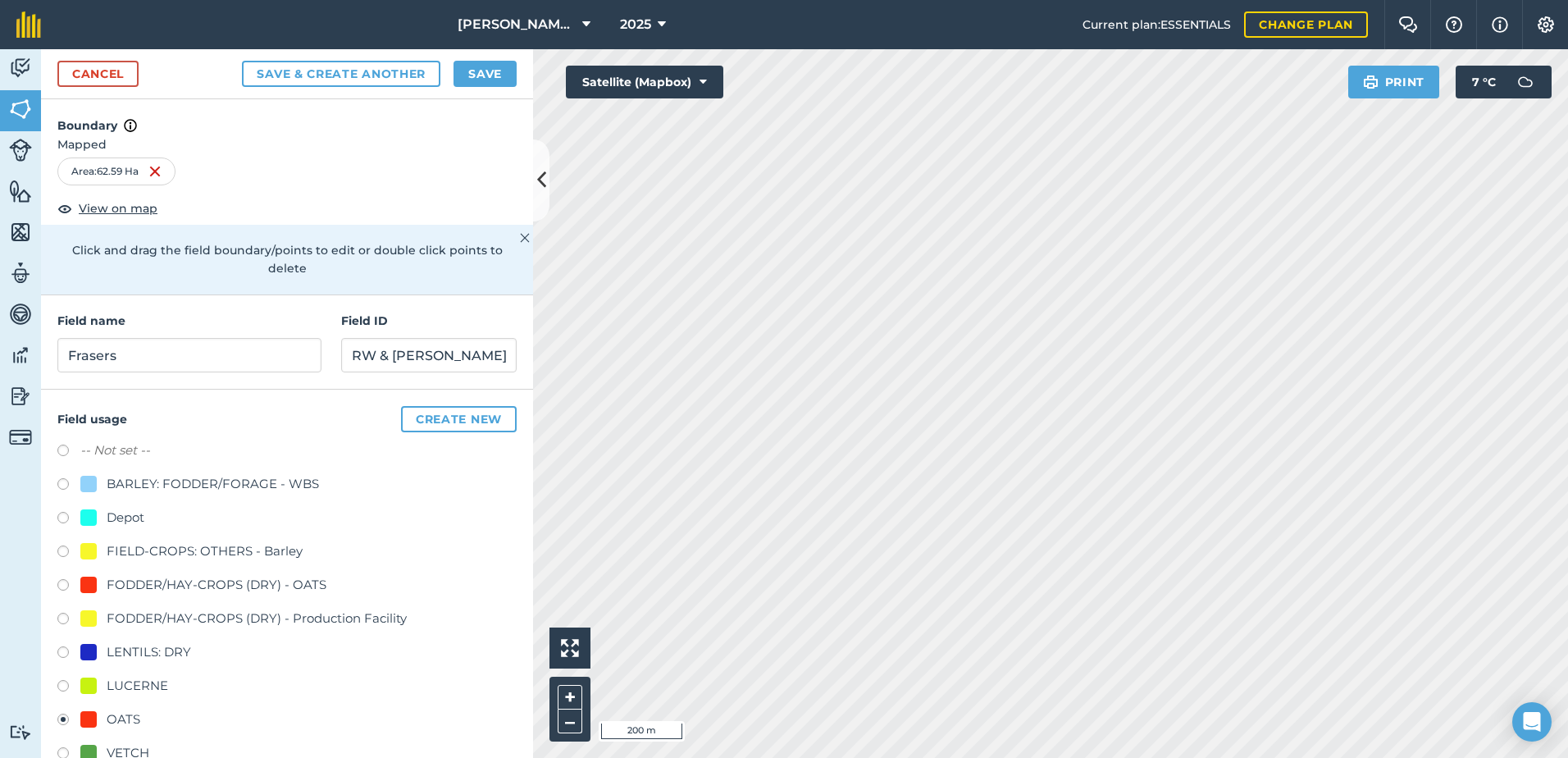
click at [486, 72] on button "Save" at bounding box center [485, 73] width 63 height 27
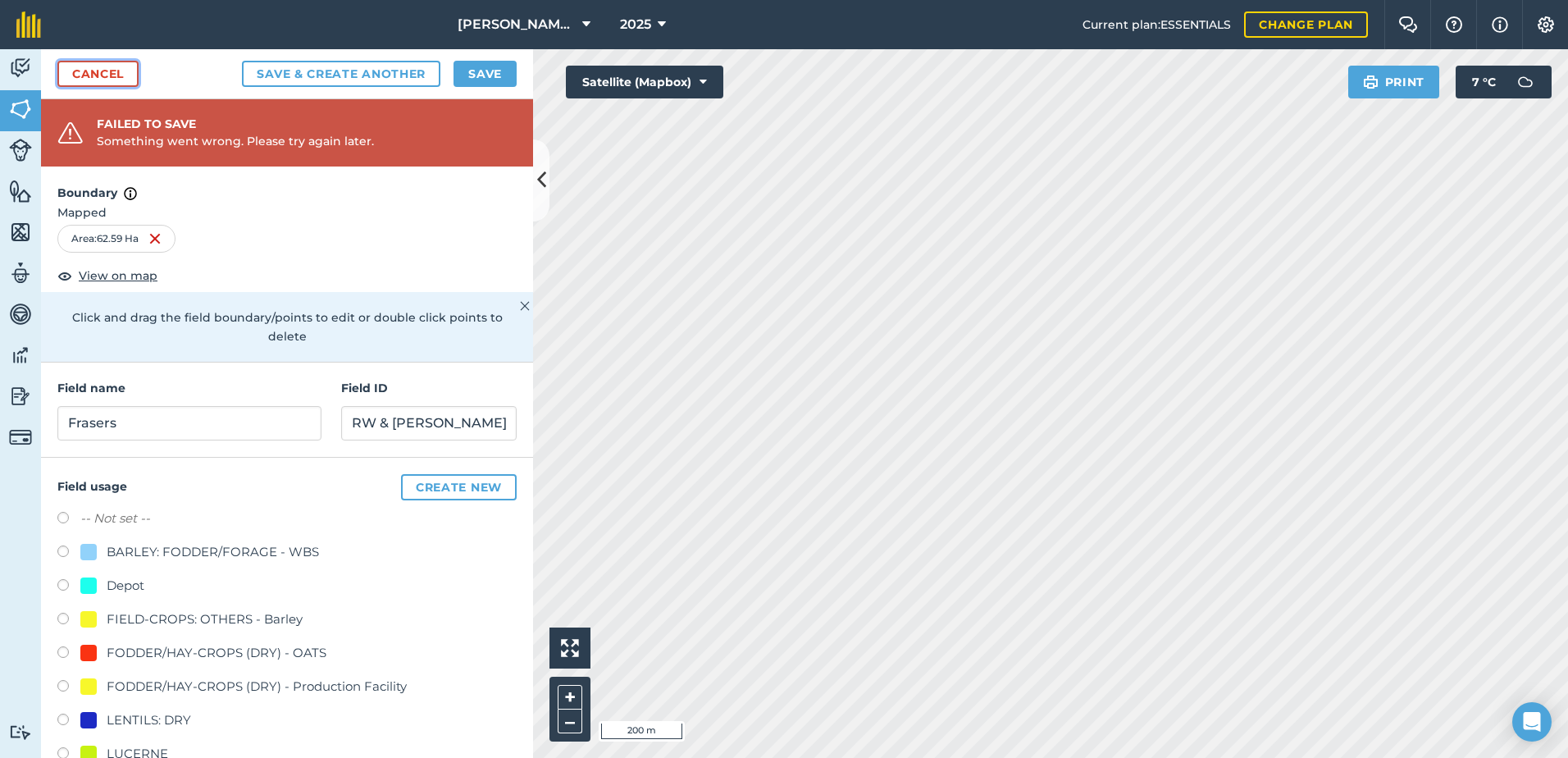
click at [98, 69] on link "Cancel" at bounding box center [98, 73] width 81 height 27
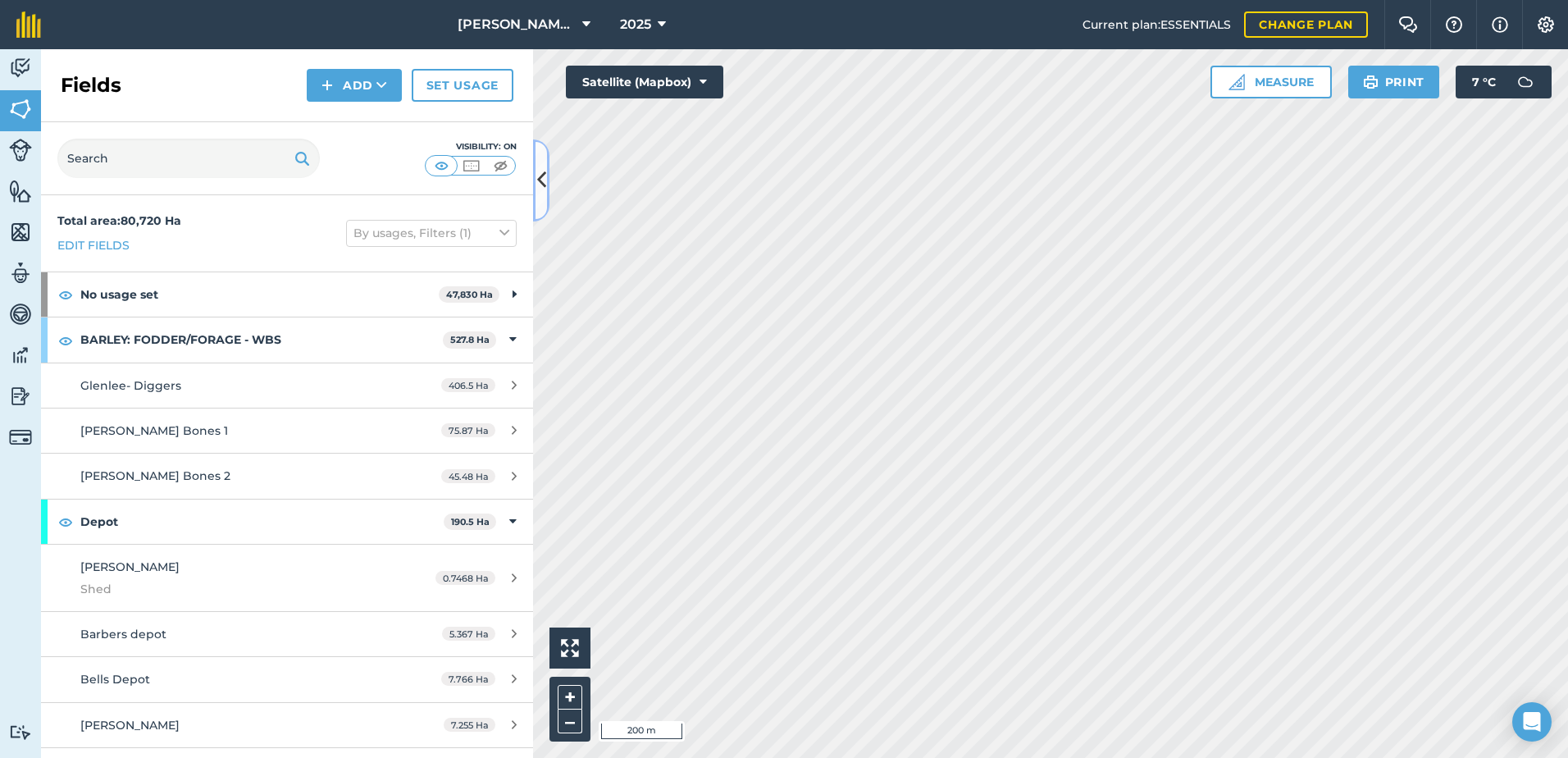
click at [543, 181] on icon at bounding box center [541, 179] width 9 height 29
